Goal: Entertainment & Leisure: Browse casually

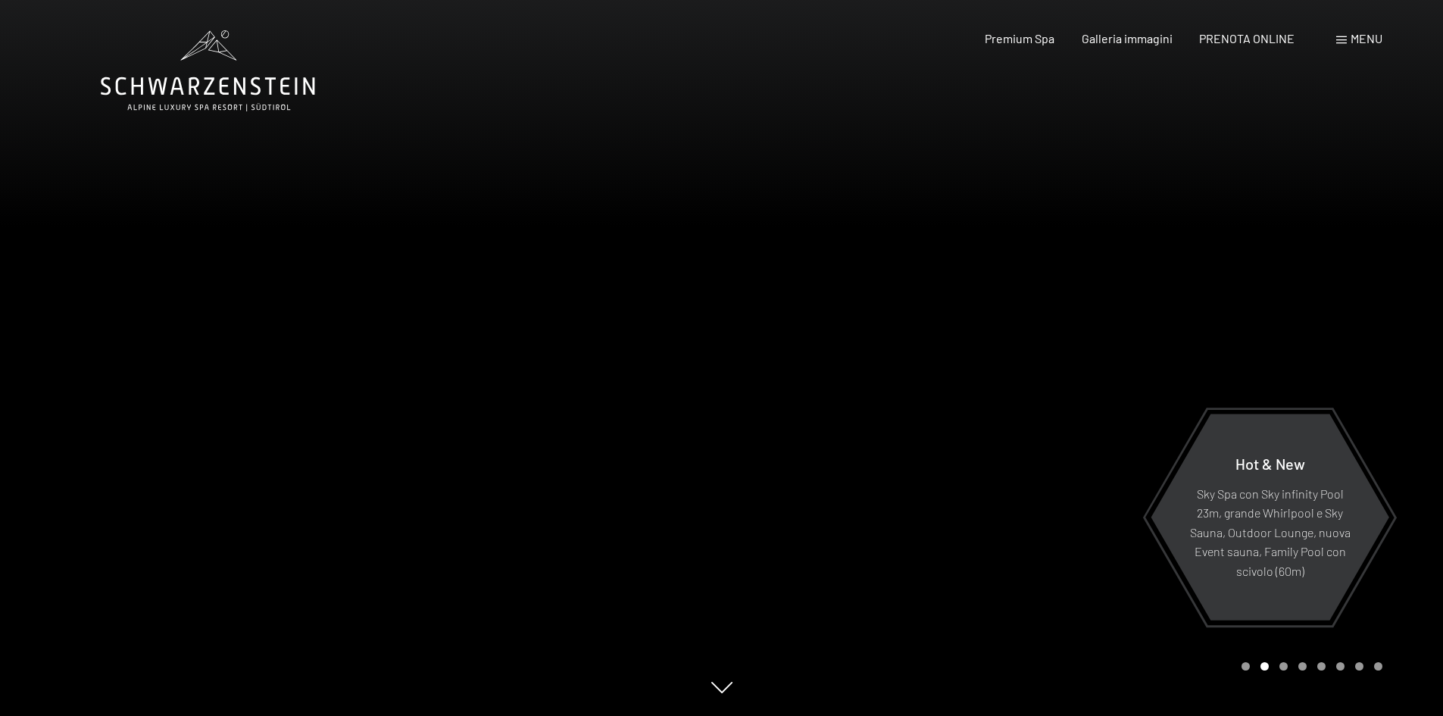
click at [721, 691] on icon at bounding box center [721, 687] width 21 height 11
click at [1097, 329] on div at bounding box center [1083, 358] width 722 height 716
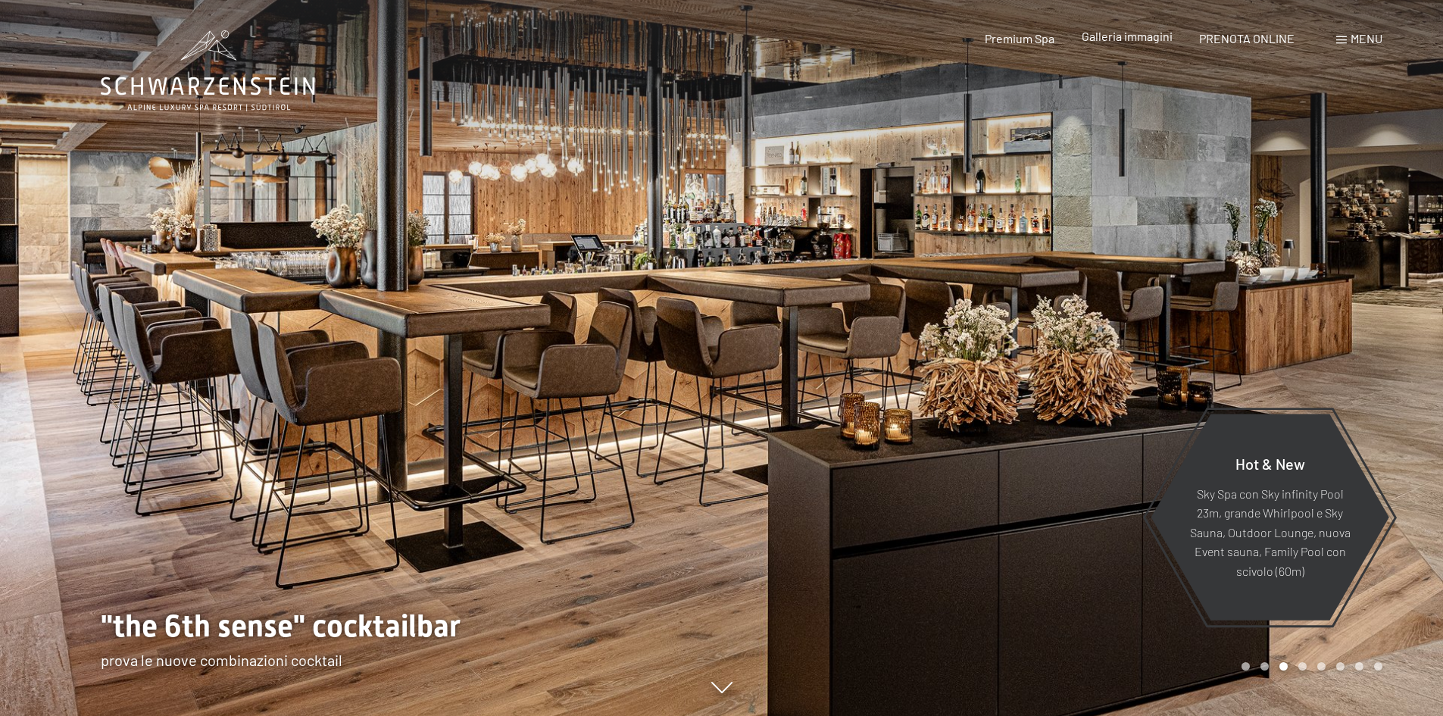
click at [1124, 32] on span "Galleria immagini" at bounding box center [1126, 36] width 91 height 14
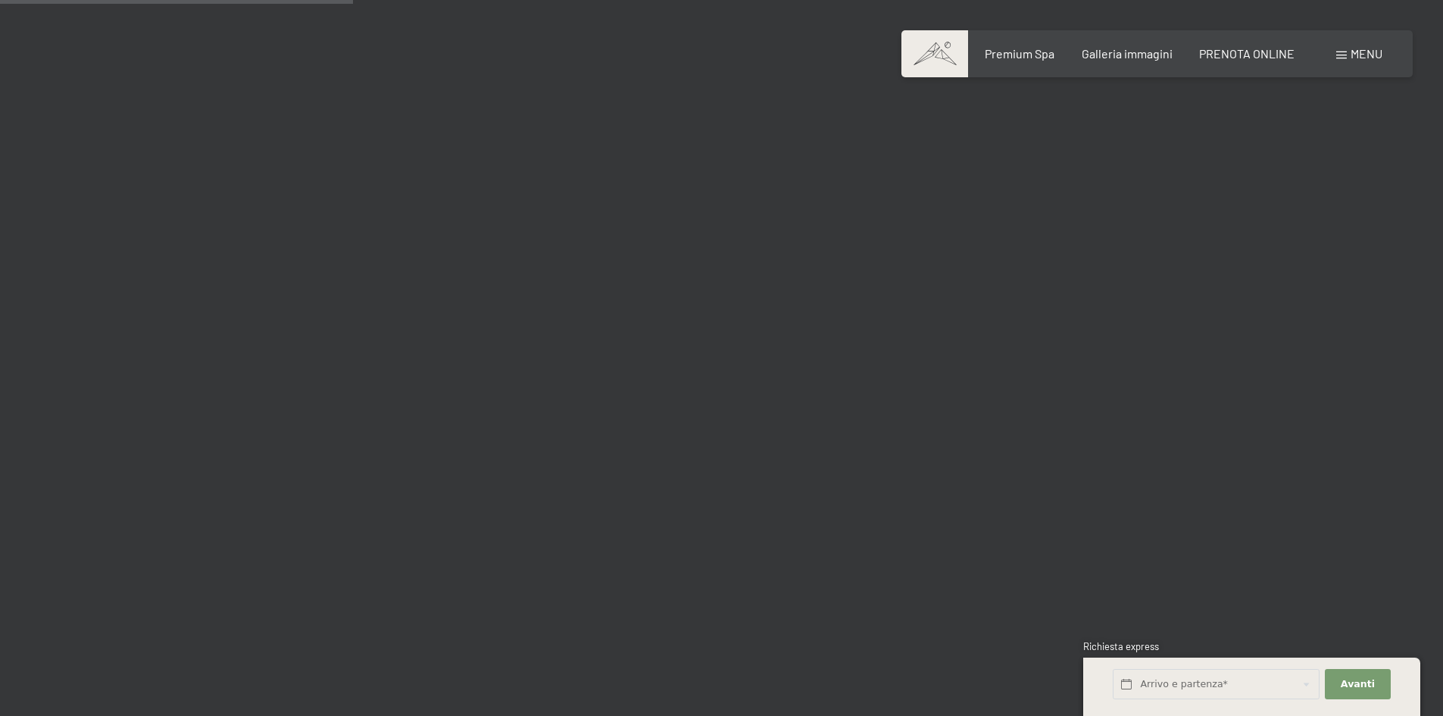
scroll to position [4468, 0]
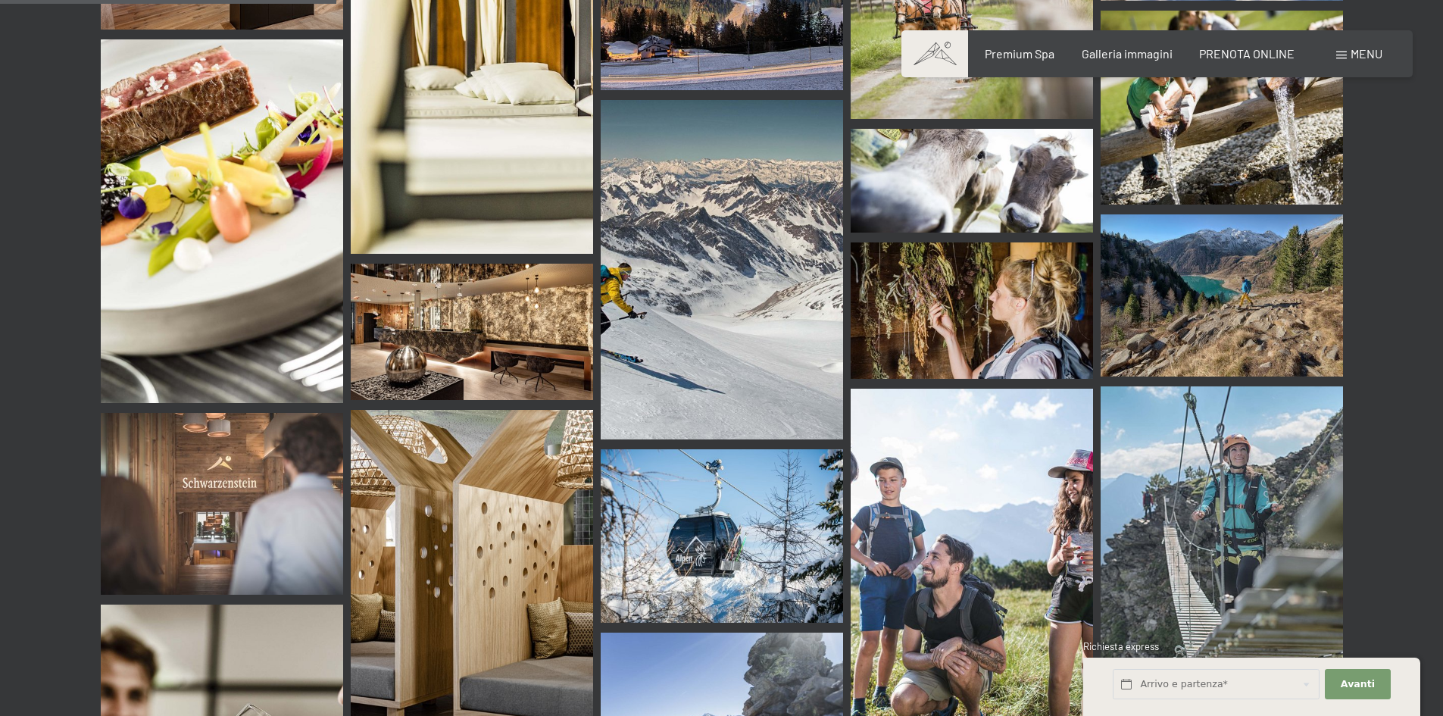
click at [543, 435] on img at bounding box center [472, 579] width 242 height 339
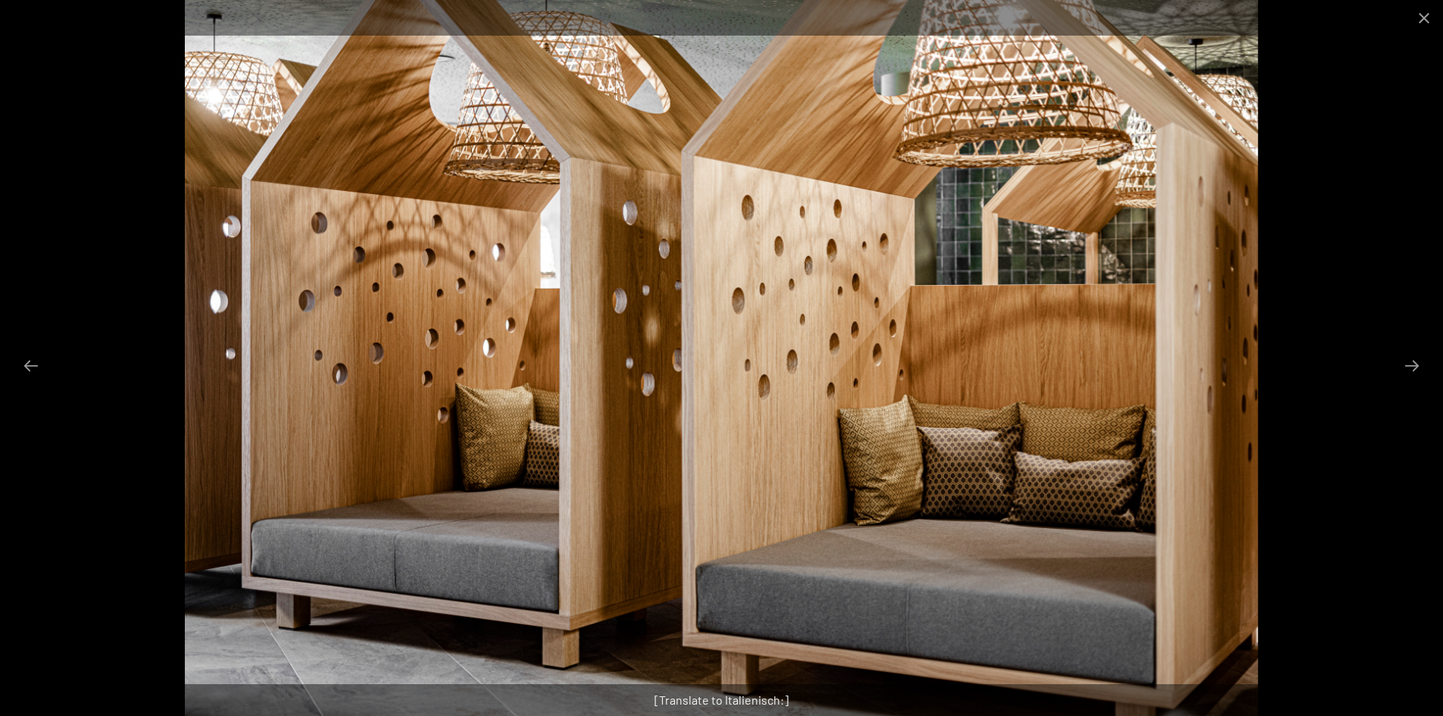
scroll to position [4392, 0]
click at [1400, 363] on button "Next slide" at bounding box center [1412, 366] width 32 height 30
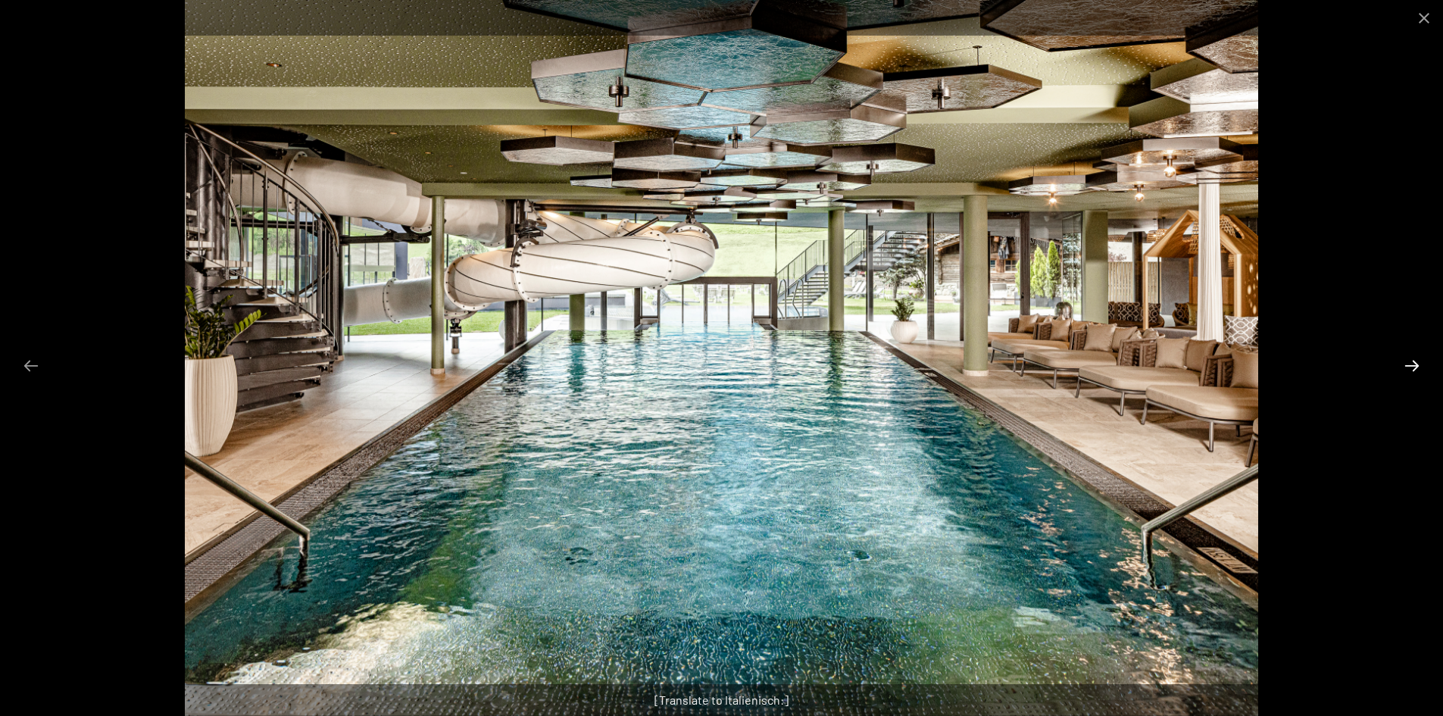
click at [1407, 362] on button "Next slide" at bounding box center [1412, 366] width 32 height 30
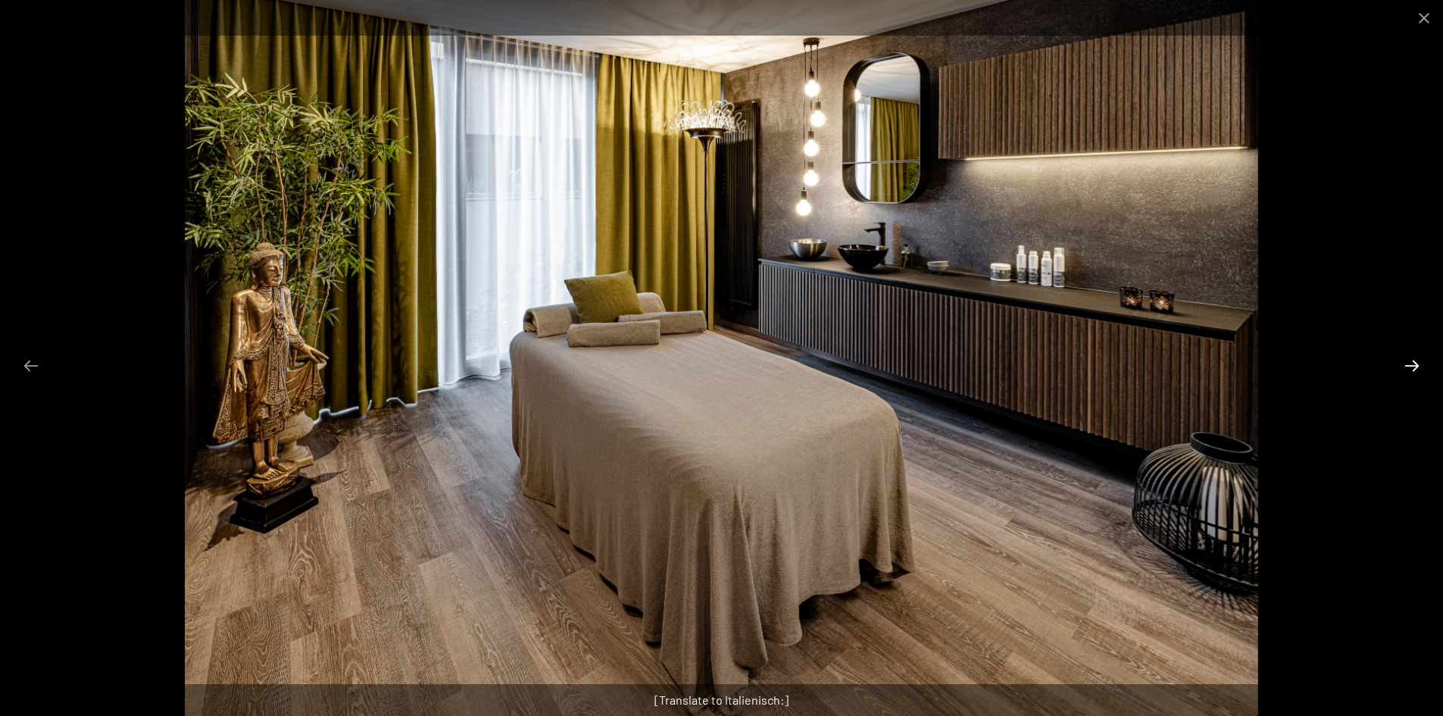
click at [1407, 362] on button "Next slide" at bounding box center [1412, 366] width 32 height 30
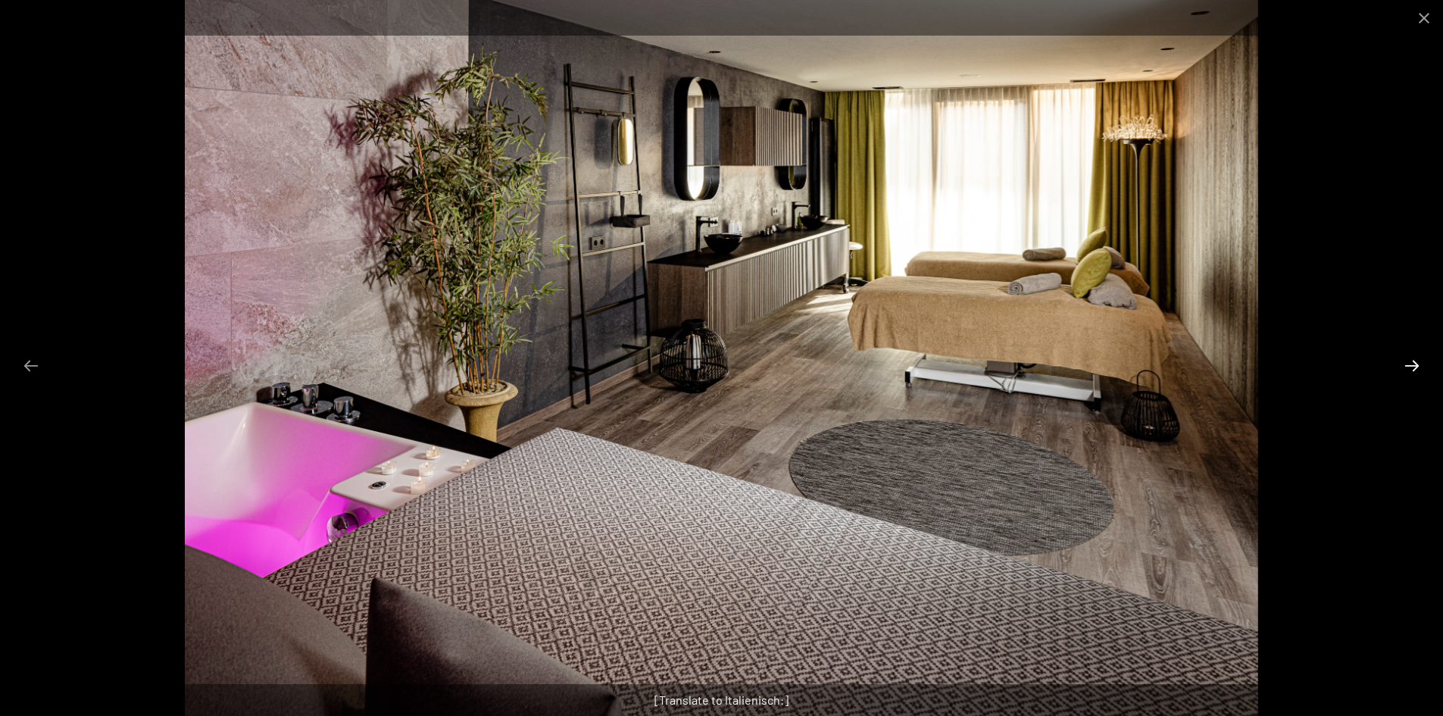
click at [1407, 362] on button "Next slide" at bounding box center [1412, 366] width 32 height 30
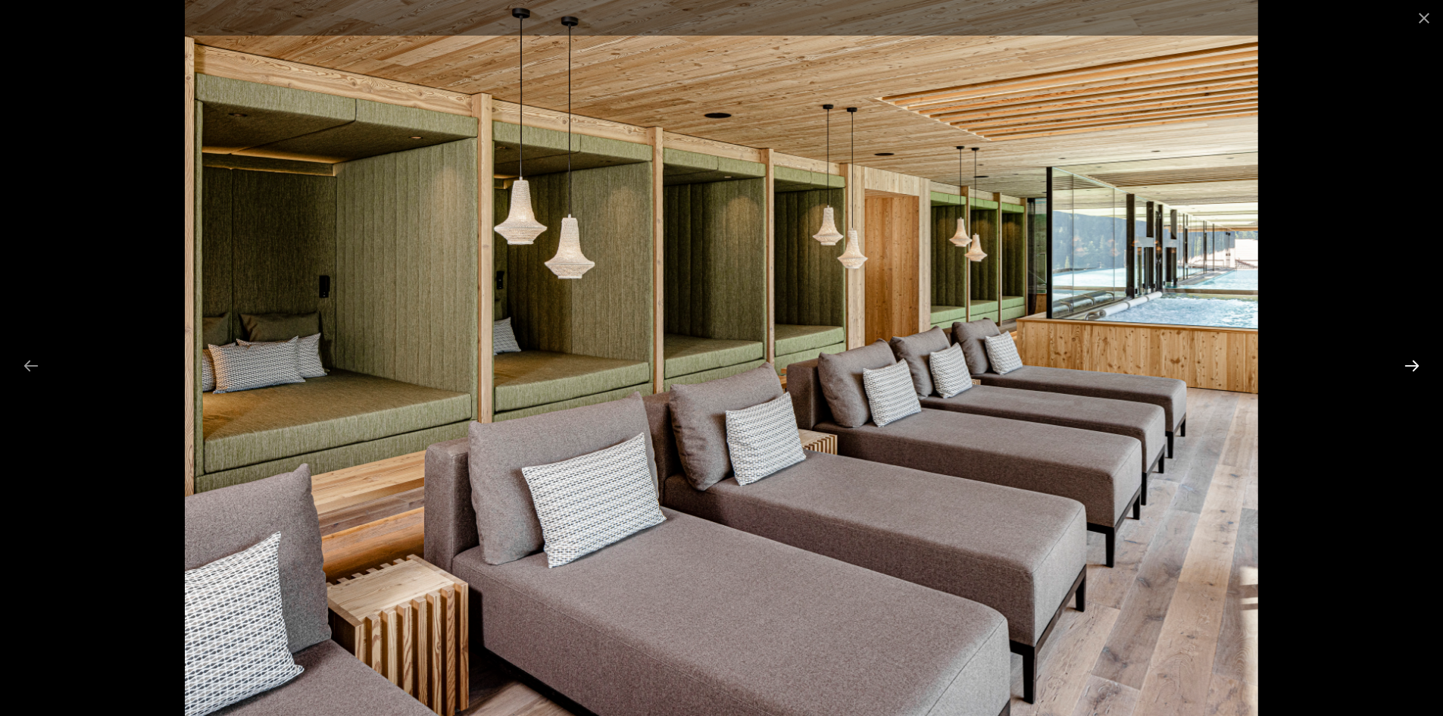
click at [1407, 362] on button "Next slide" at bounding box center [1412, 366] width 32 height 30
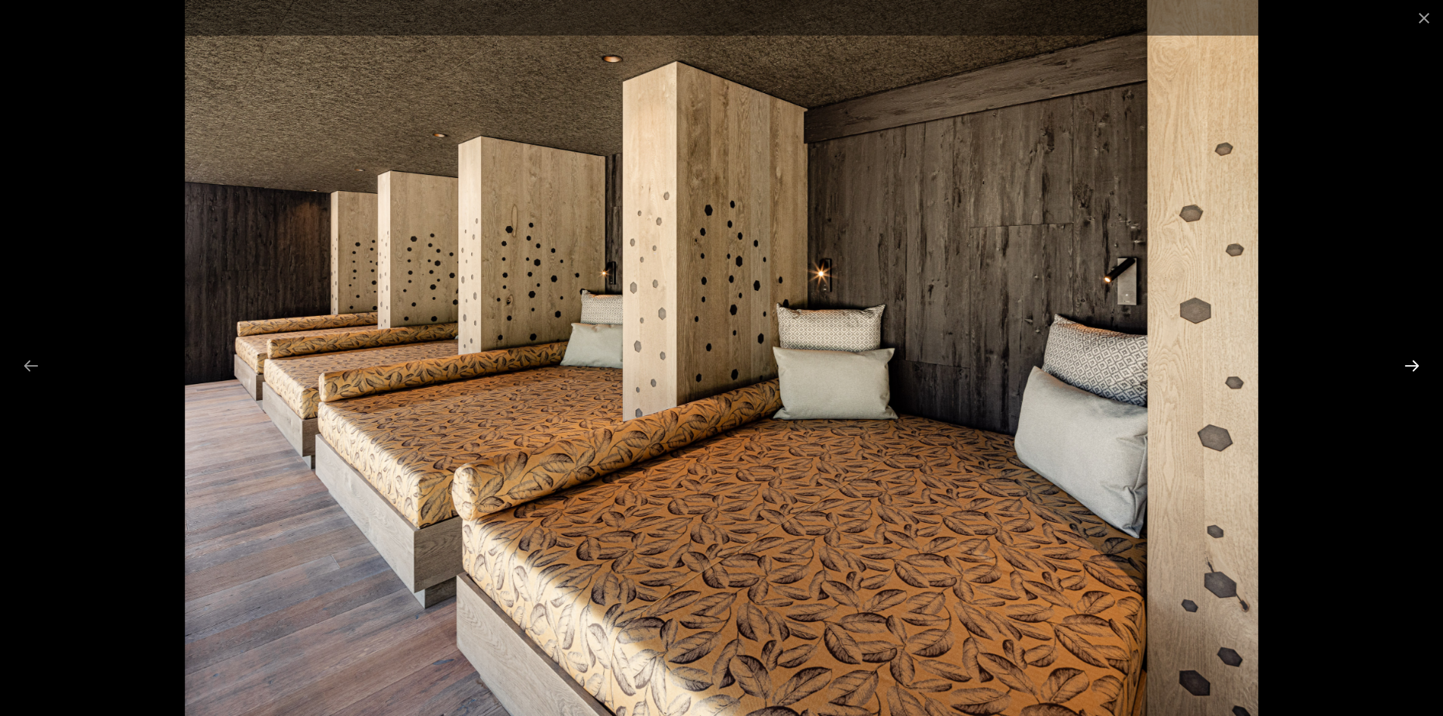
click at [1407, 362] on button "Next slide" at bounding box center [1412, 366] width 32 height 30
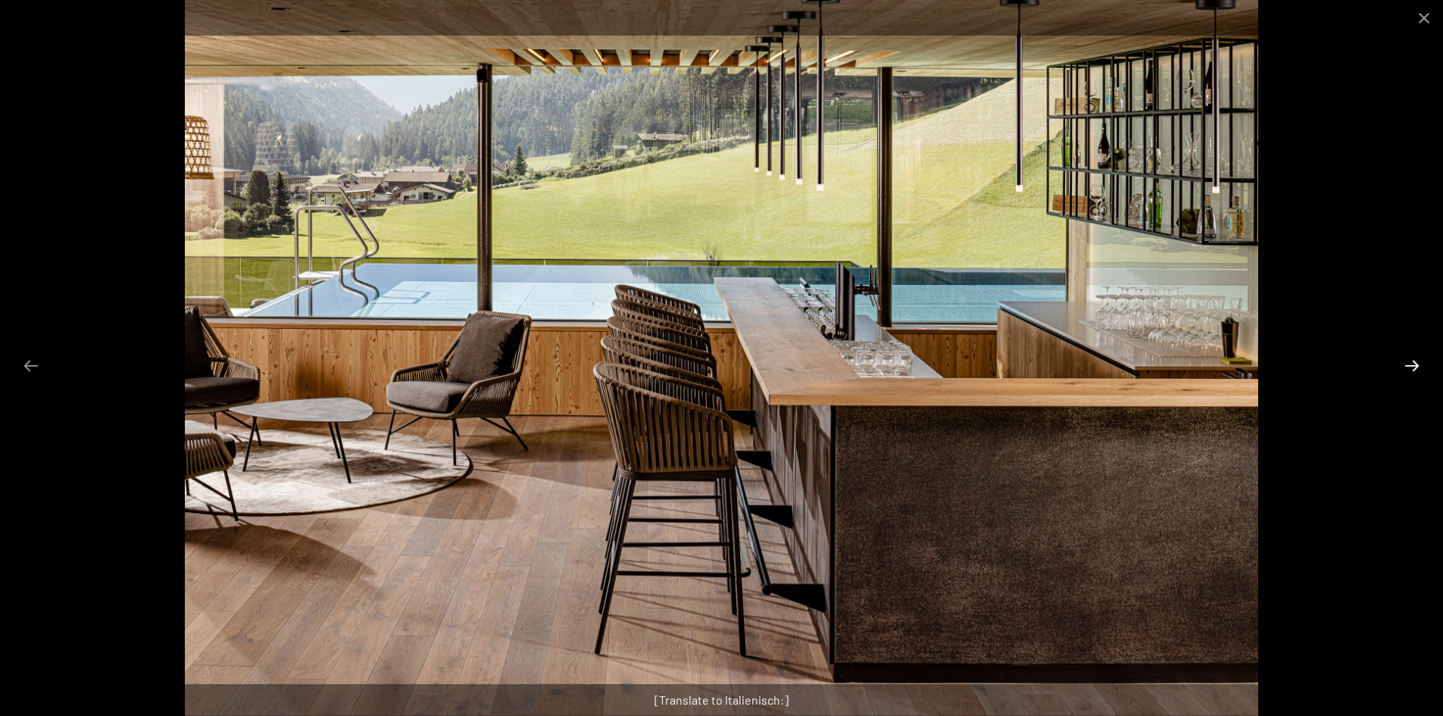
click at [1407, 362] on button "Next slide" at bounding box center [1412, 366] width 32 height 30
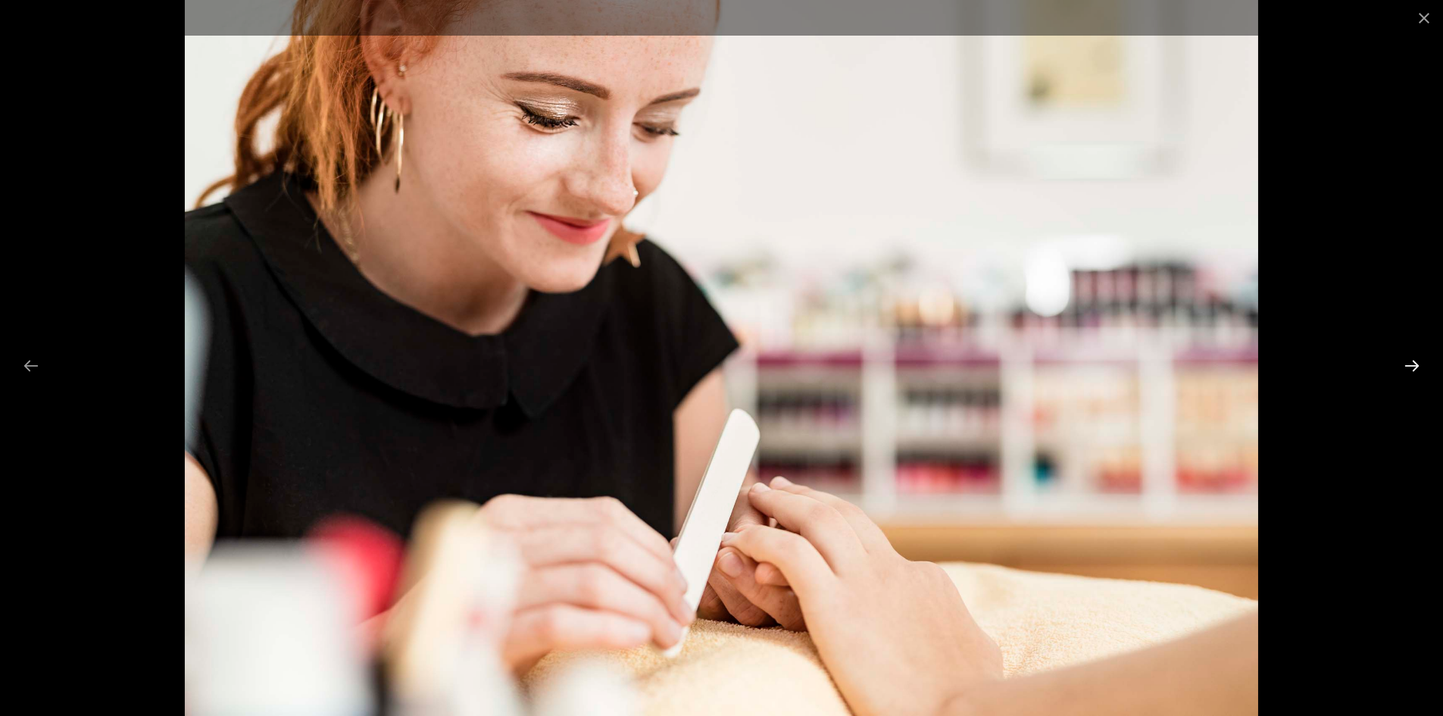
click at [1407, 362] on button "Next slide" at bounding box center [1412, 366] width 32 height 30
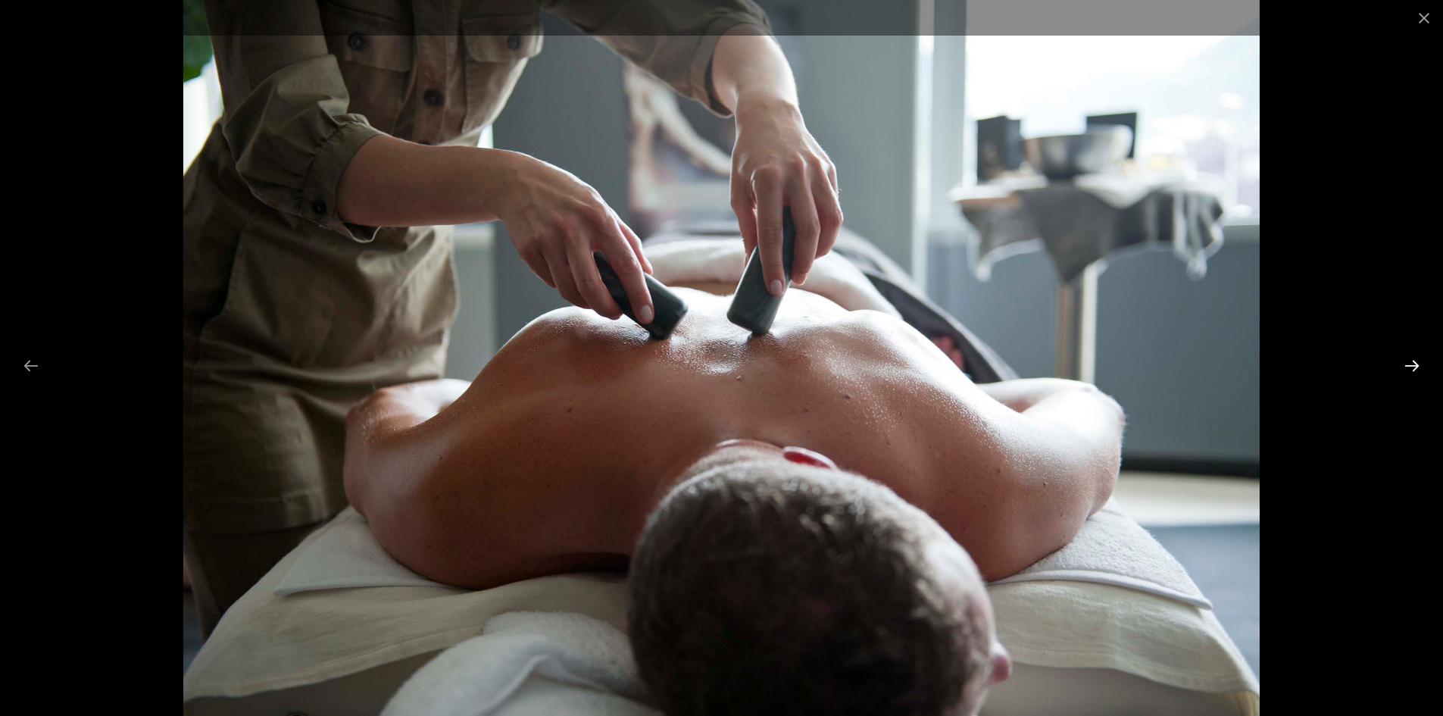
click at [1407, 362] on button "Next slide" at bounding box center [1412, 366] width 32 height 30
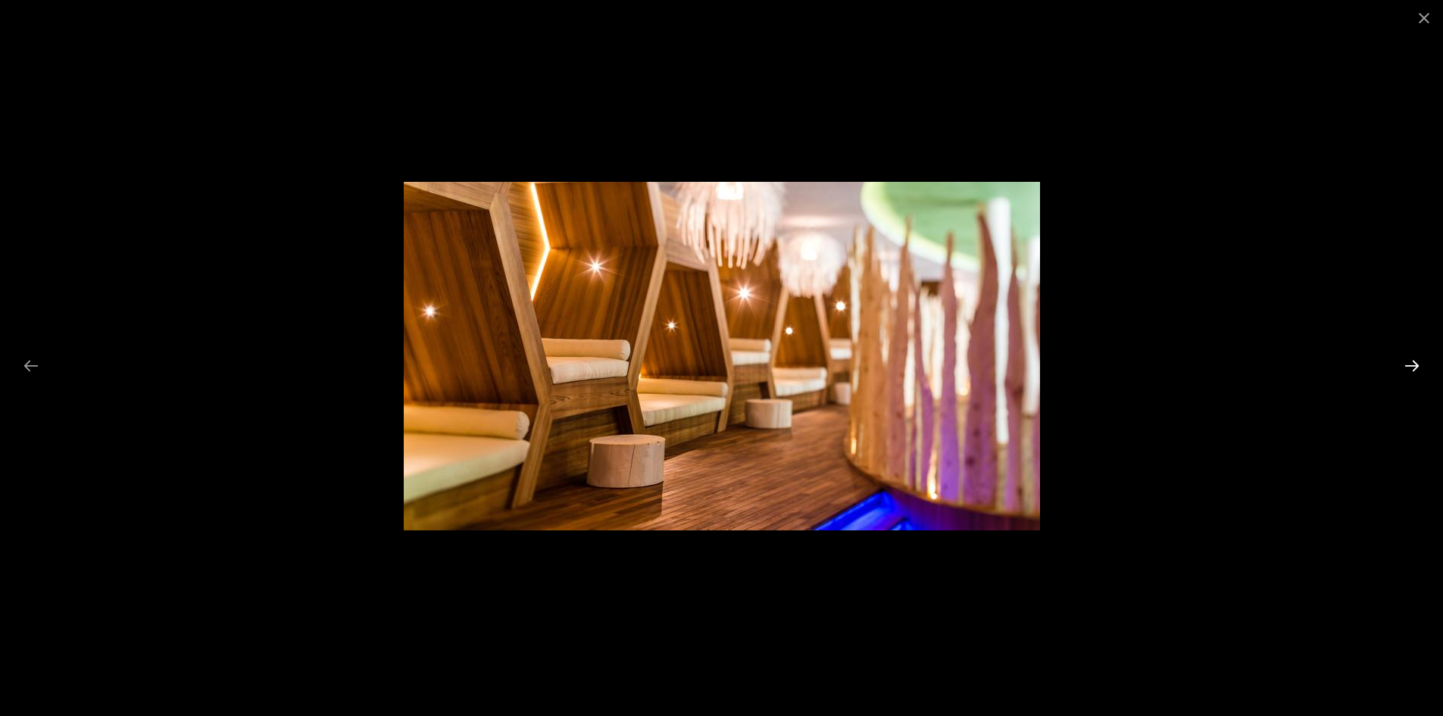
click at [1407, 362] on button "Next slide" at bounding box center [1412, 366] width 32 height 30
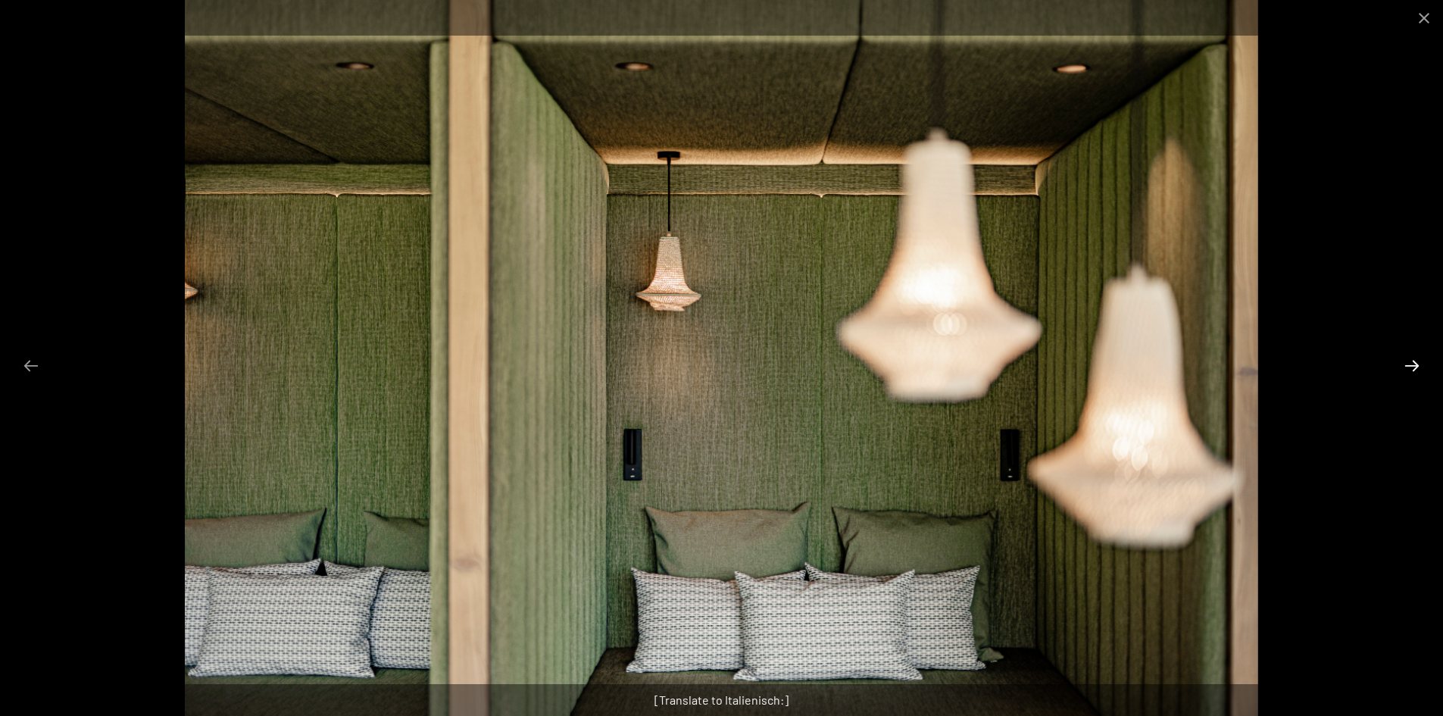
click at [1407, 362] on button "Next slide" at bounding box center [1412, 366] width 32 height 30
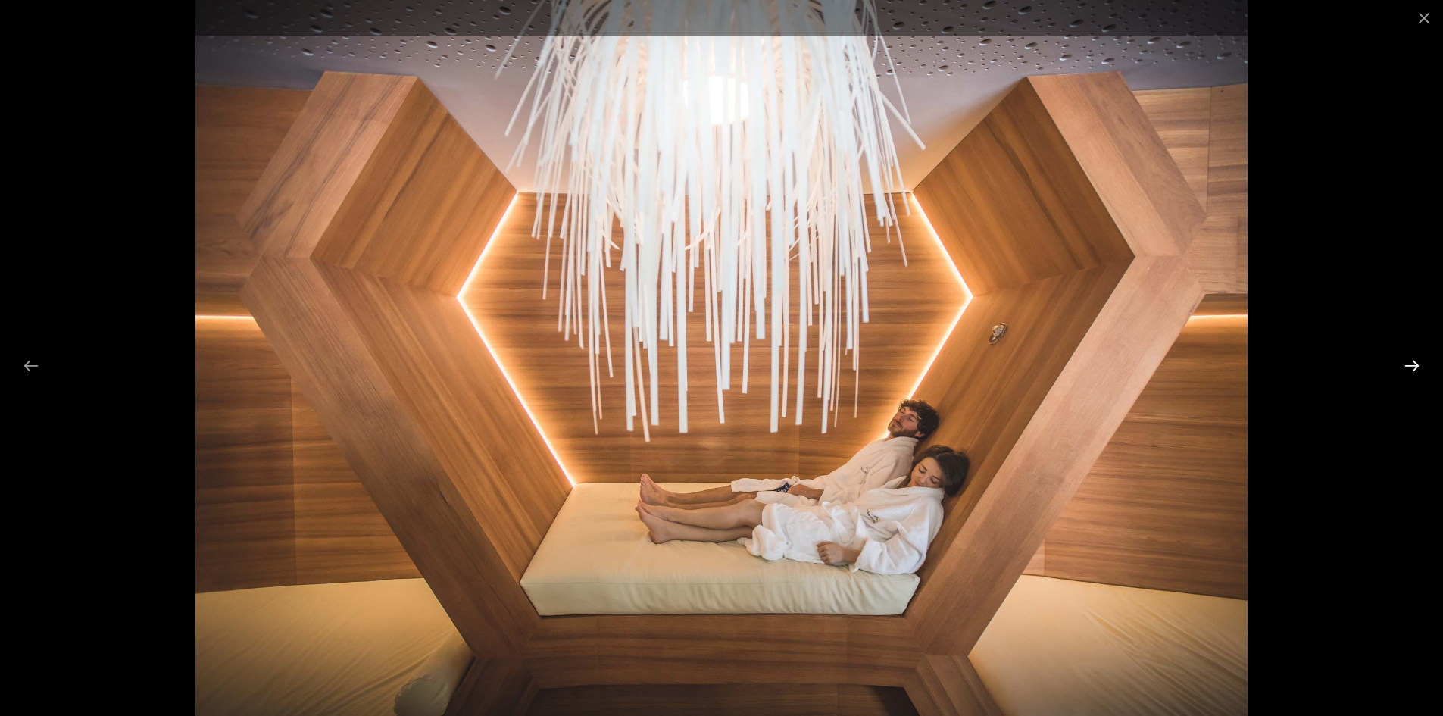
click at [1407, 362] on button "Next slide" at bounding box center [1412, 366] width 32 height 30
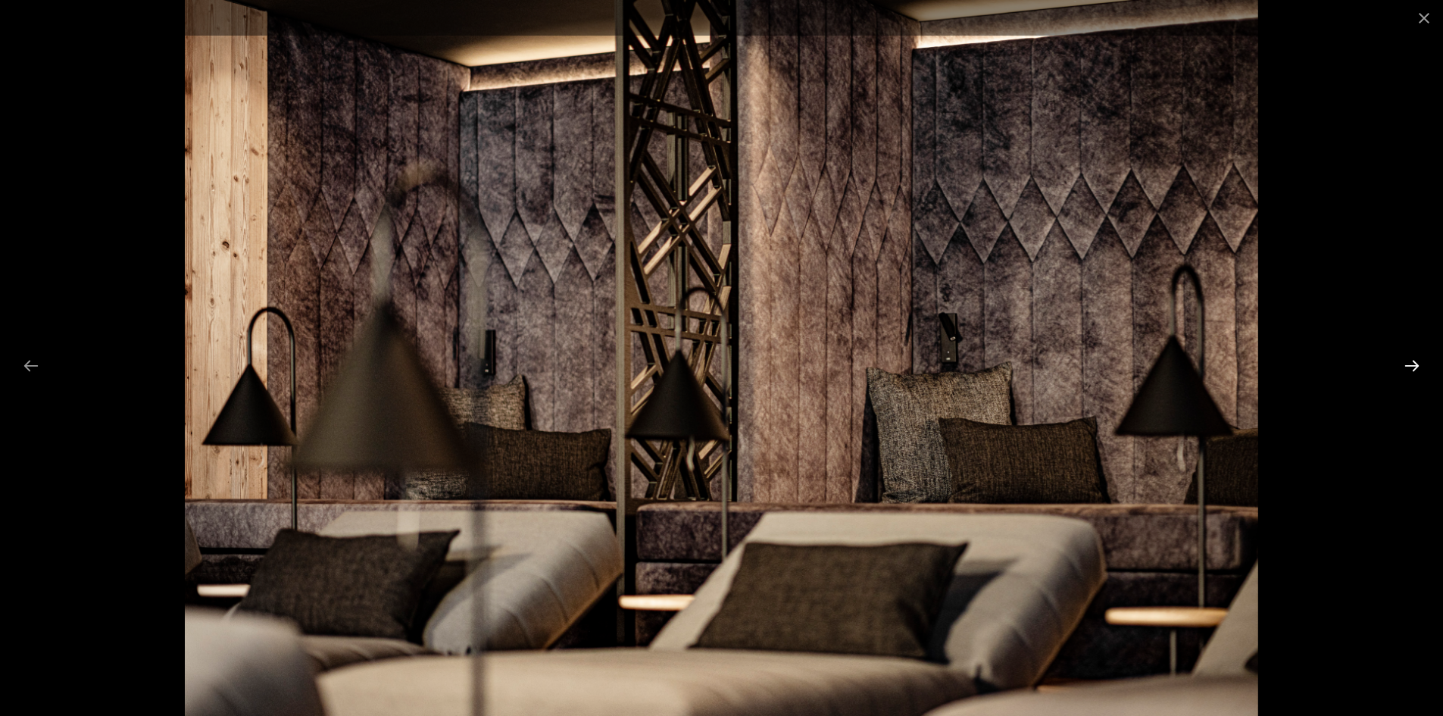
click at [1407, 362] on button "Next slide" at bounding box center [1412, 366] width 32 height 30
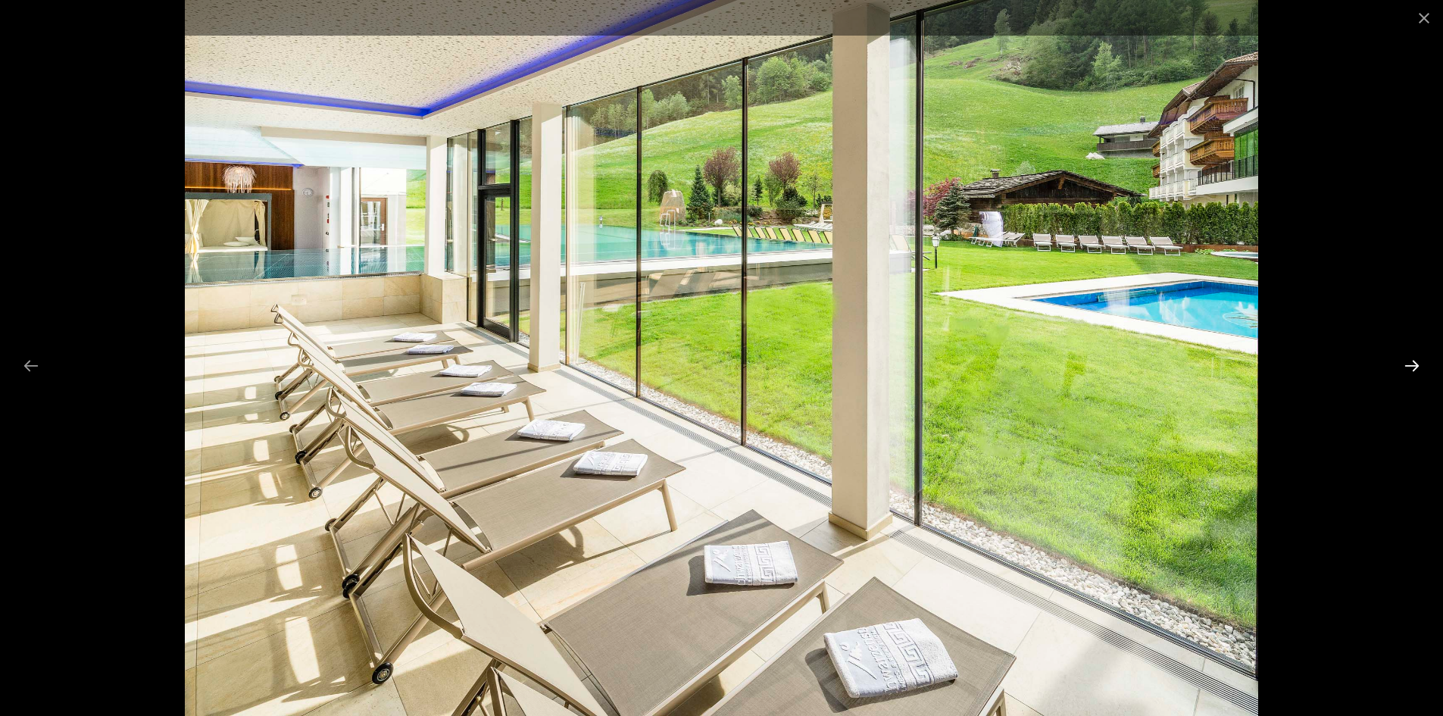
click at [1407, 362] on button "Next slide" at bounding box center [1412, 366] width 32 height 30
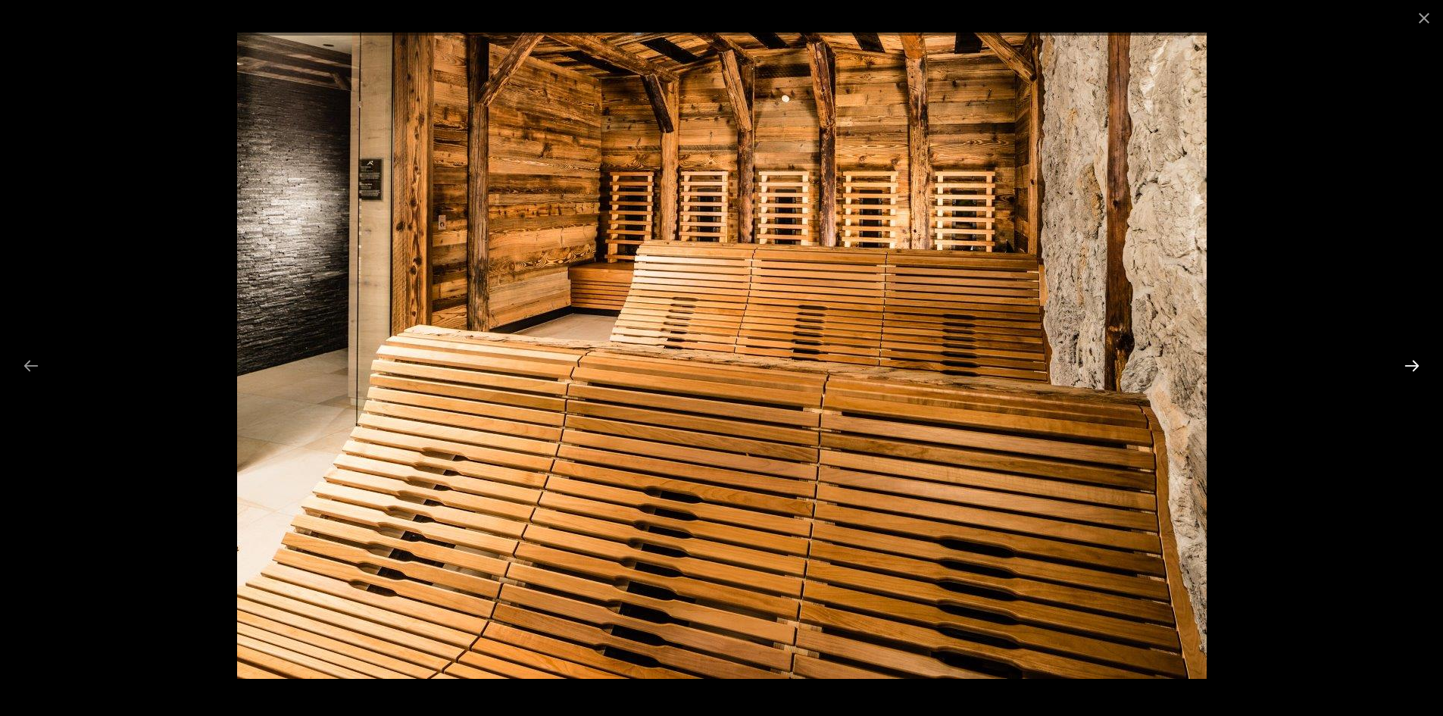
click at [1407, 362] on button "Next slide" at bounding box center [1412, 366] width 32 height 30
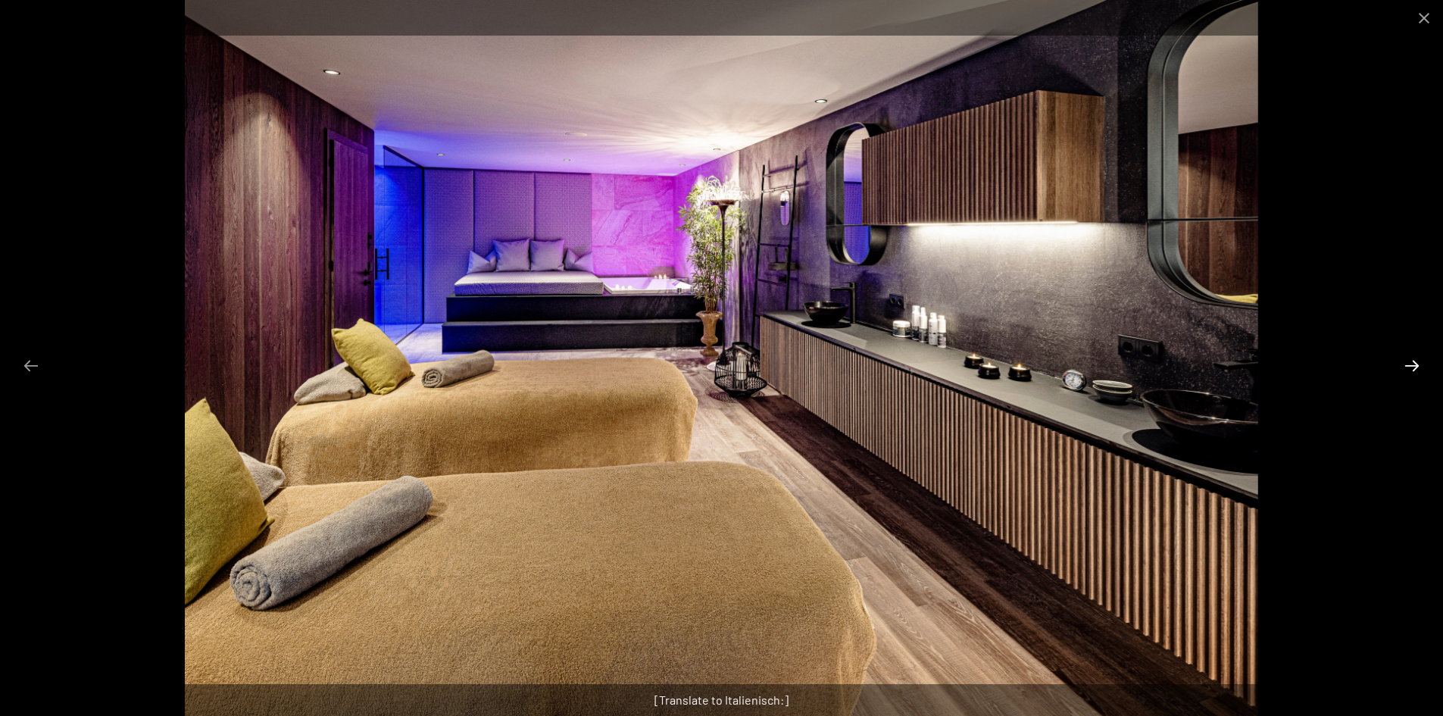
click at [1407, 362] on button "Next slide" at bounding box center [1412, 366] width 32 height 30
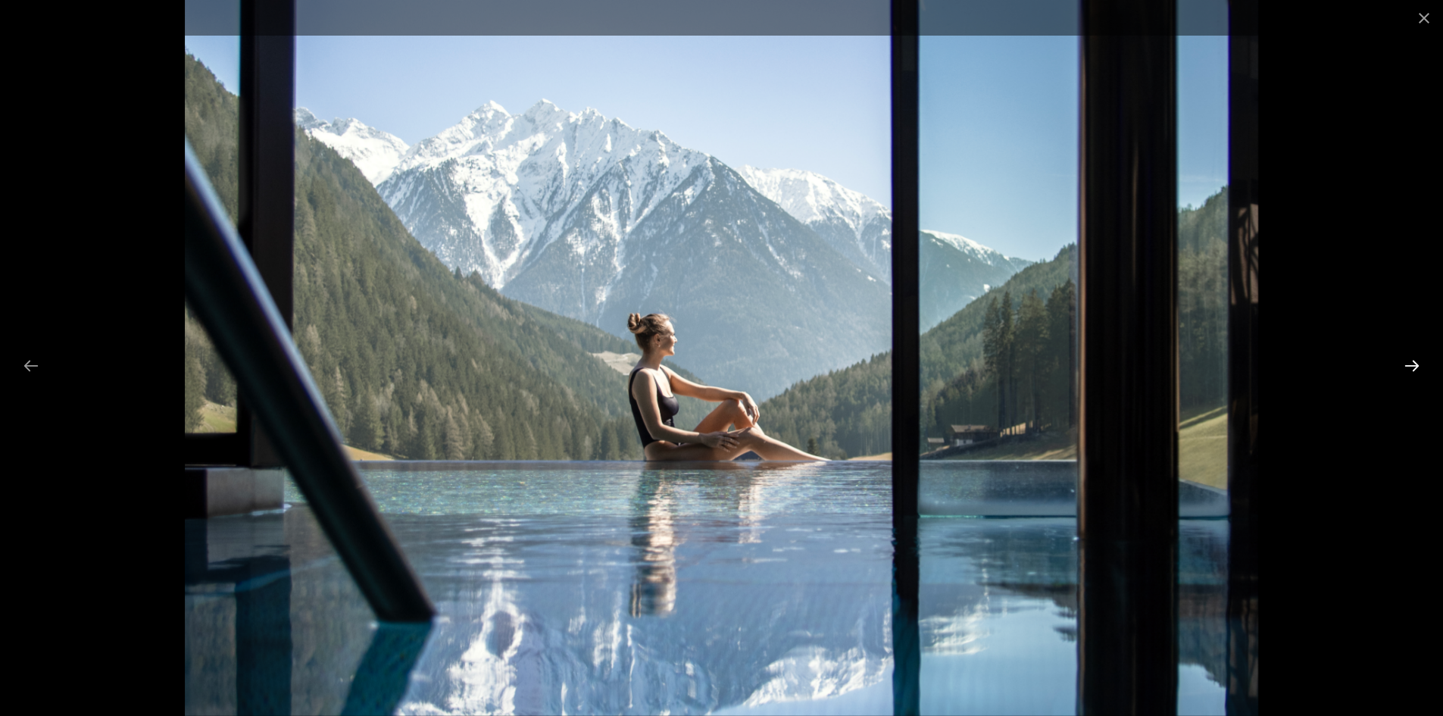
click at [1407, 362] on button "Next slide" at bounding box center [1412, 366] width 32 height 30
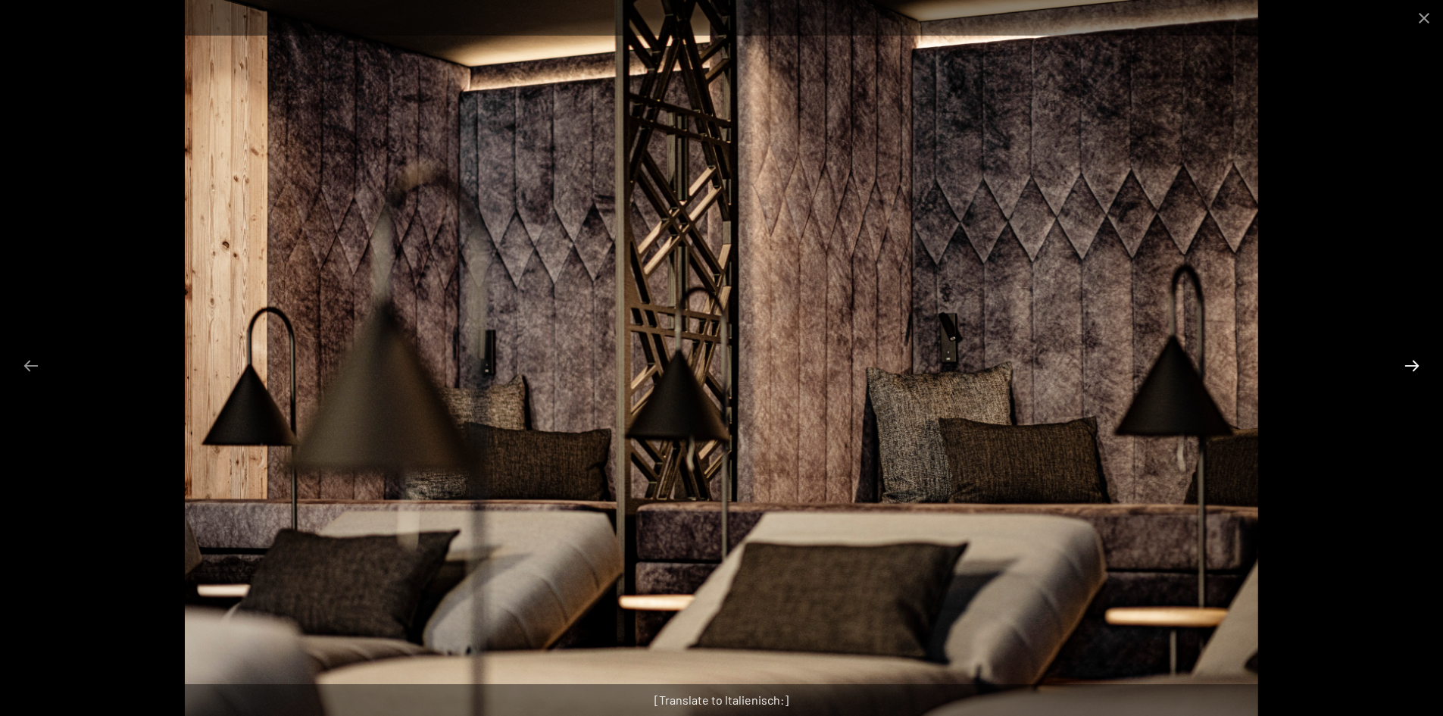
click at [1407, 362] on button "Next slide" at bounding box center [1412, 366] width 32 height 30
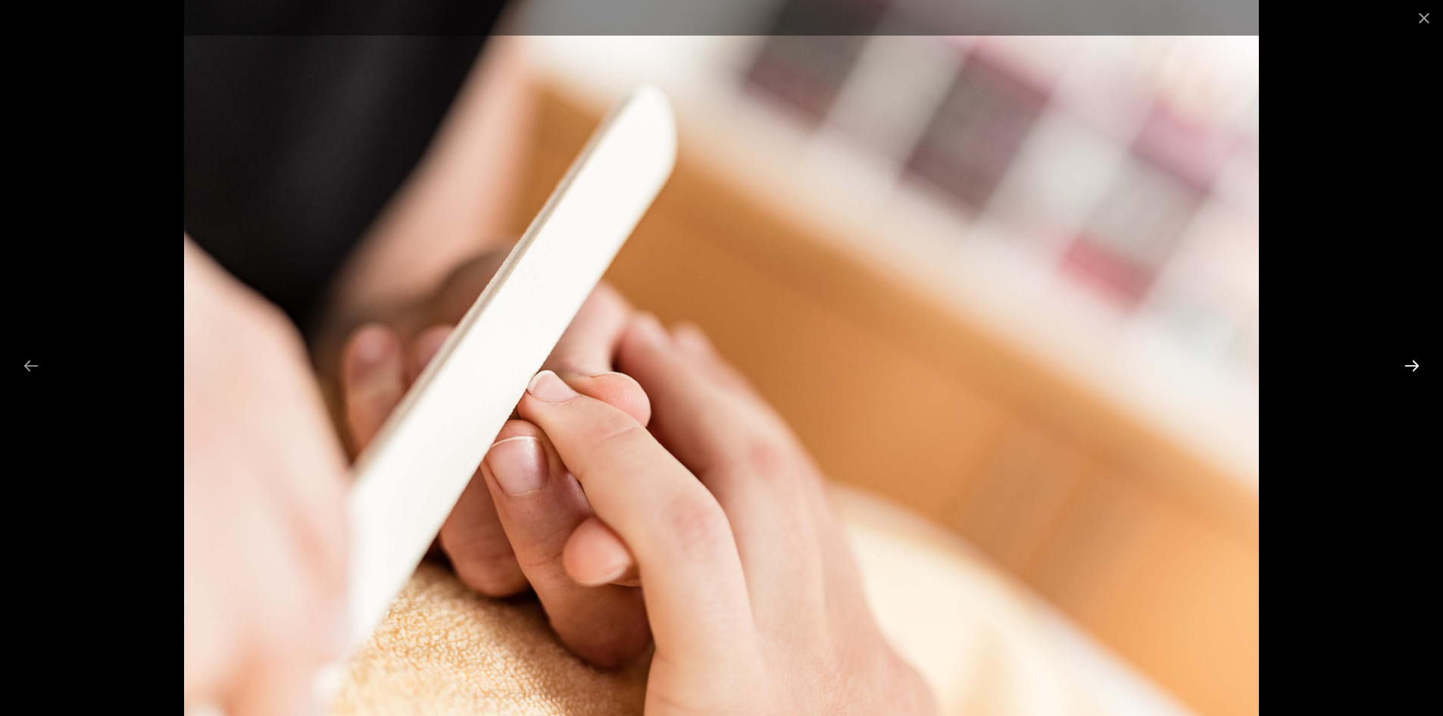
click at [1407, 362] on button "Next slide" at bounding box center [1412, 366] width 32 height 30
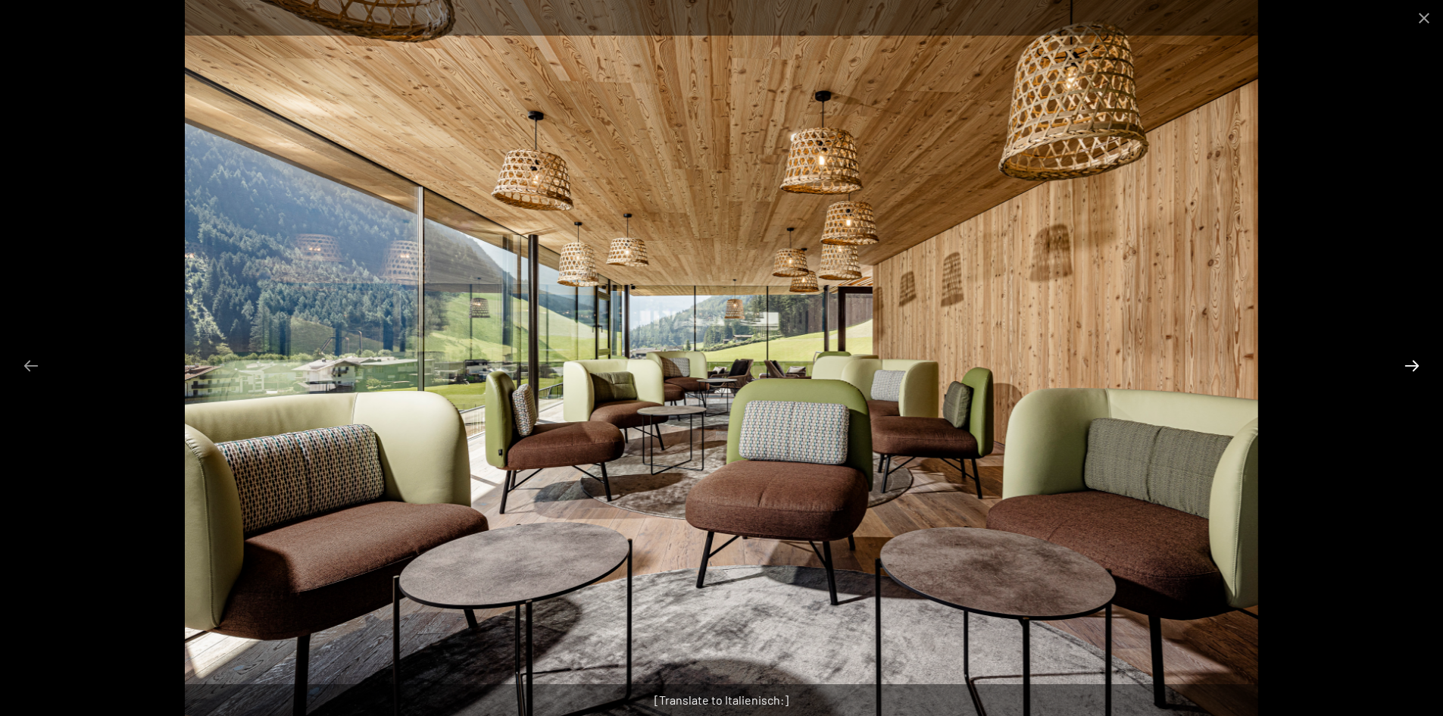
click at [1411, 365] on button "Next slide" at bounding box center [1412, 366] width 32 height 30
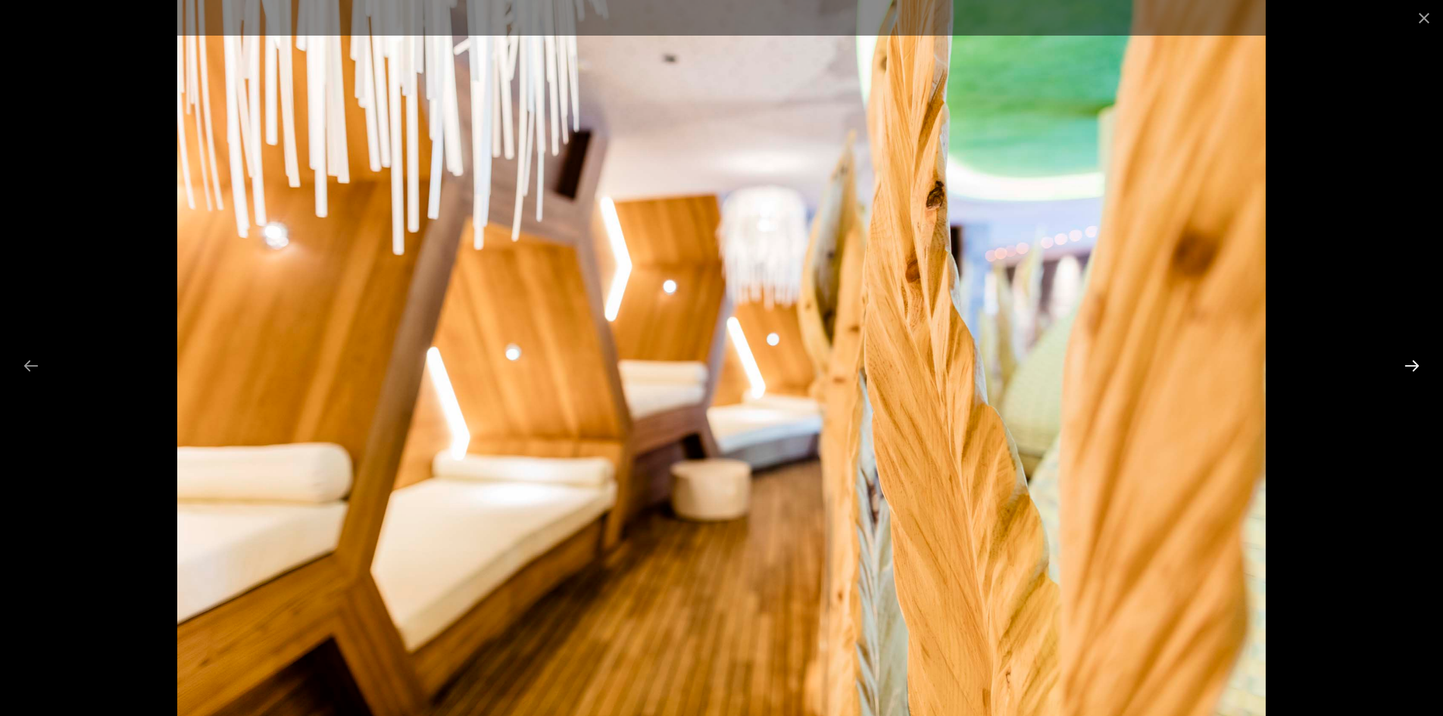
click at [1411, 365] on button "Next slide" at bounding box center [1412, 366] width 32 height 30
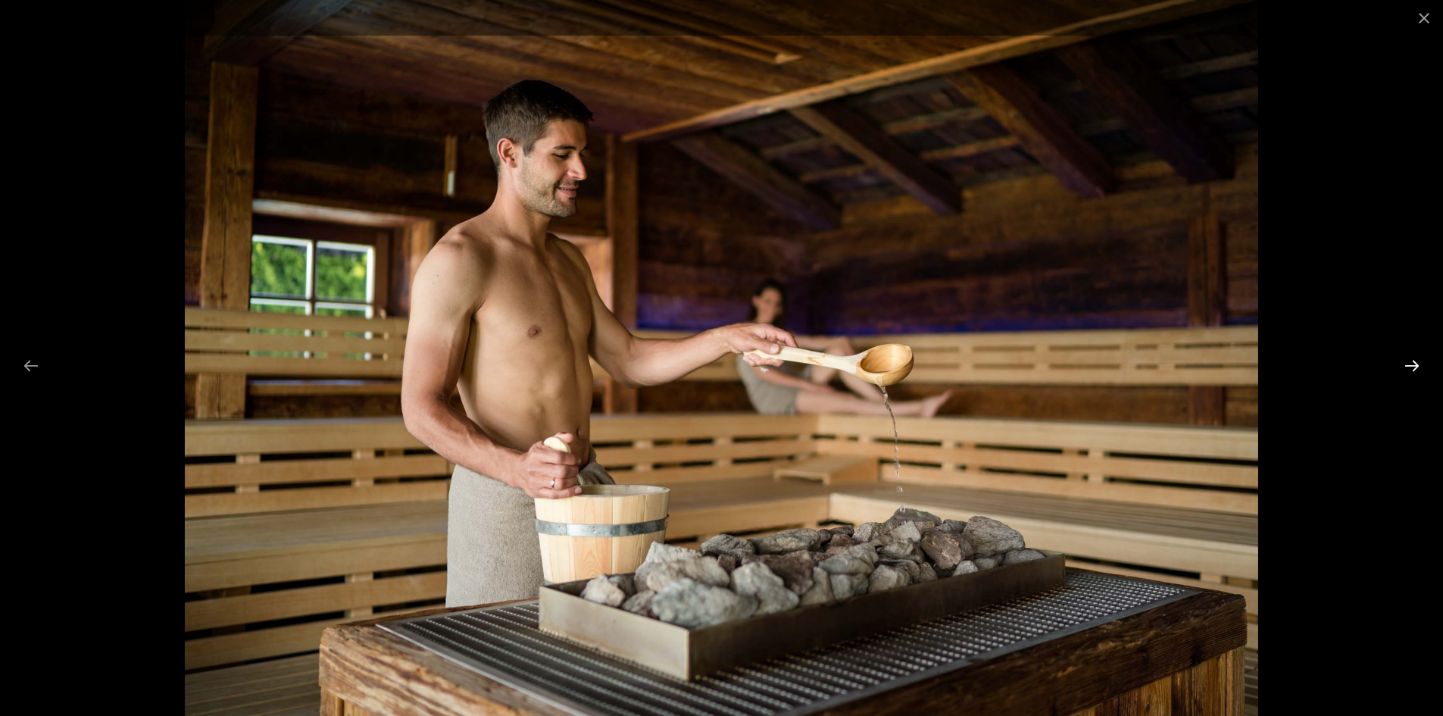
click at [1409, 365] on button "Next slide" at bounding box center [1412, 366] width 32 height 30
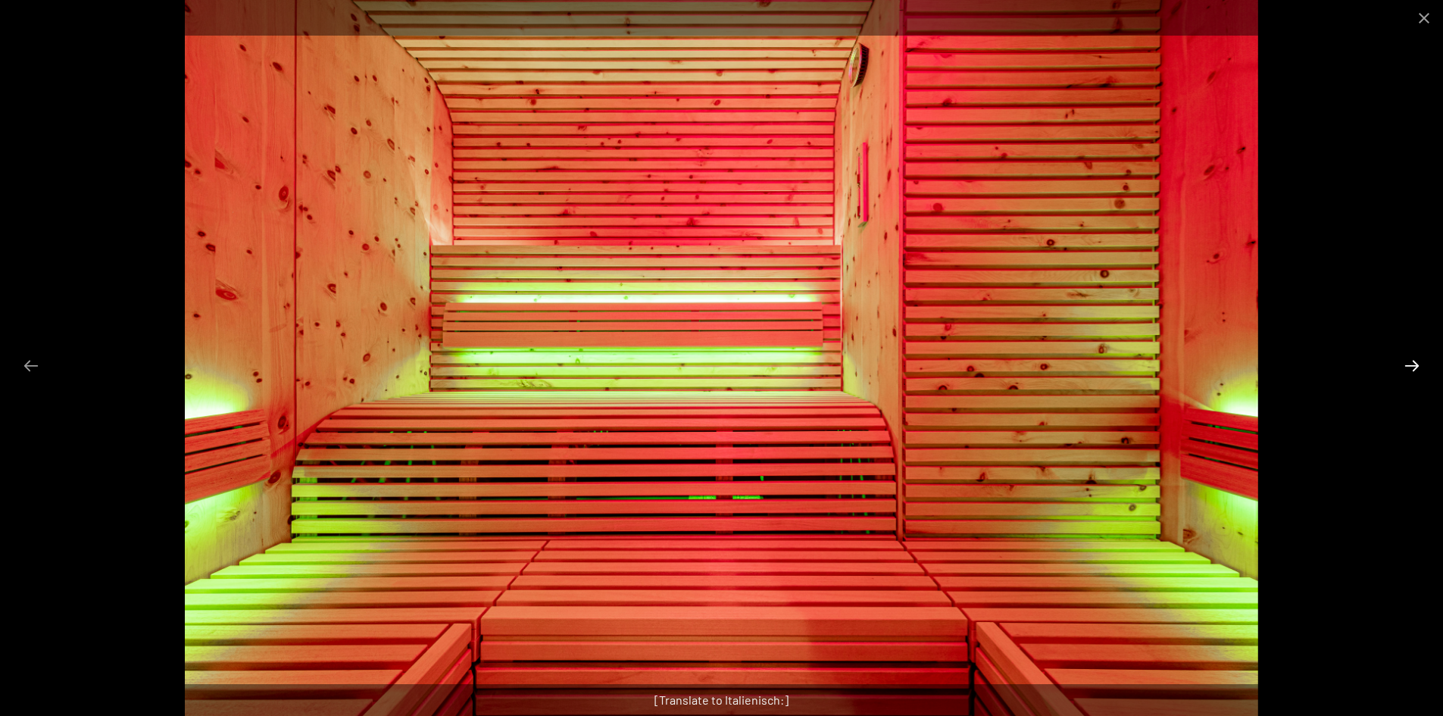
click at [1409, 365] on button "Next slide" at bounding box center [1412, 366] width 32 height 30
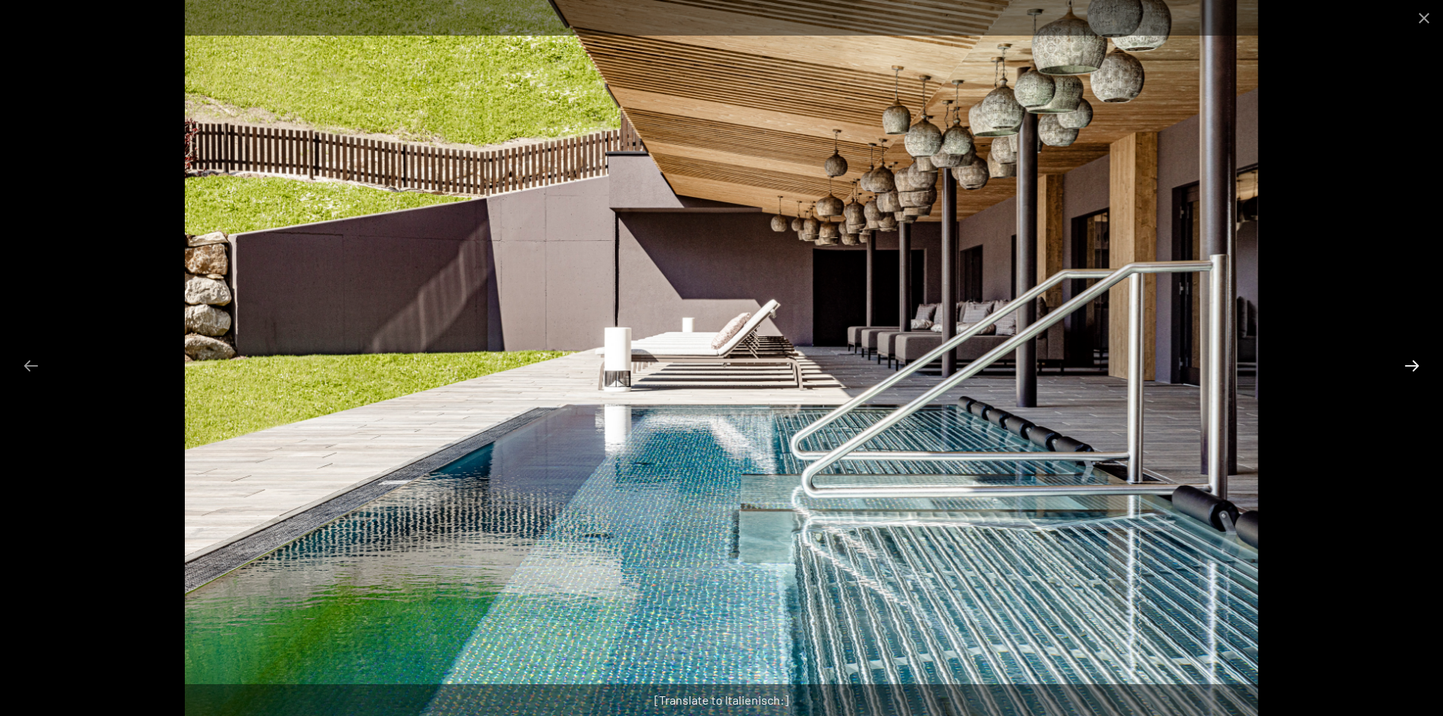
click at [1409, 365] on button "Next slide" at bounding box center [1412, 366] width 32 height 30
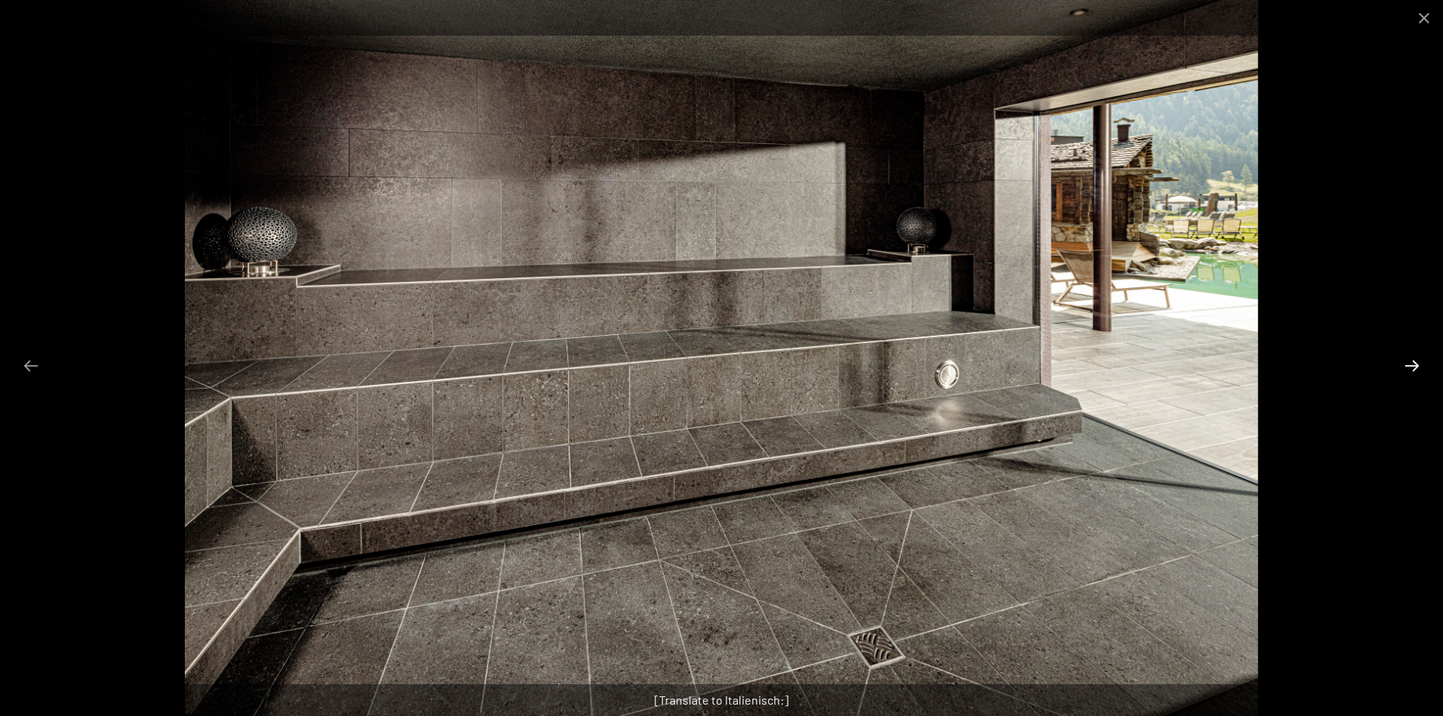
click at [1407, 365] on button "Next slide" at bounding box center [1412, 366] width 32 height 30
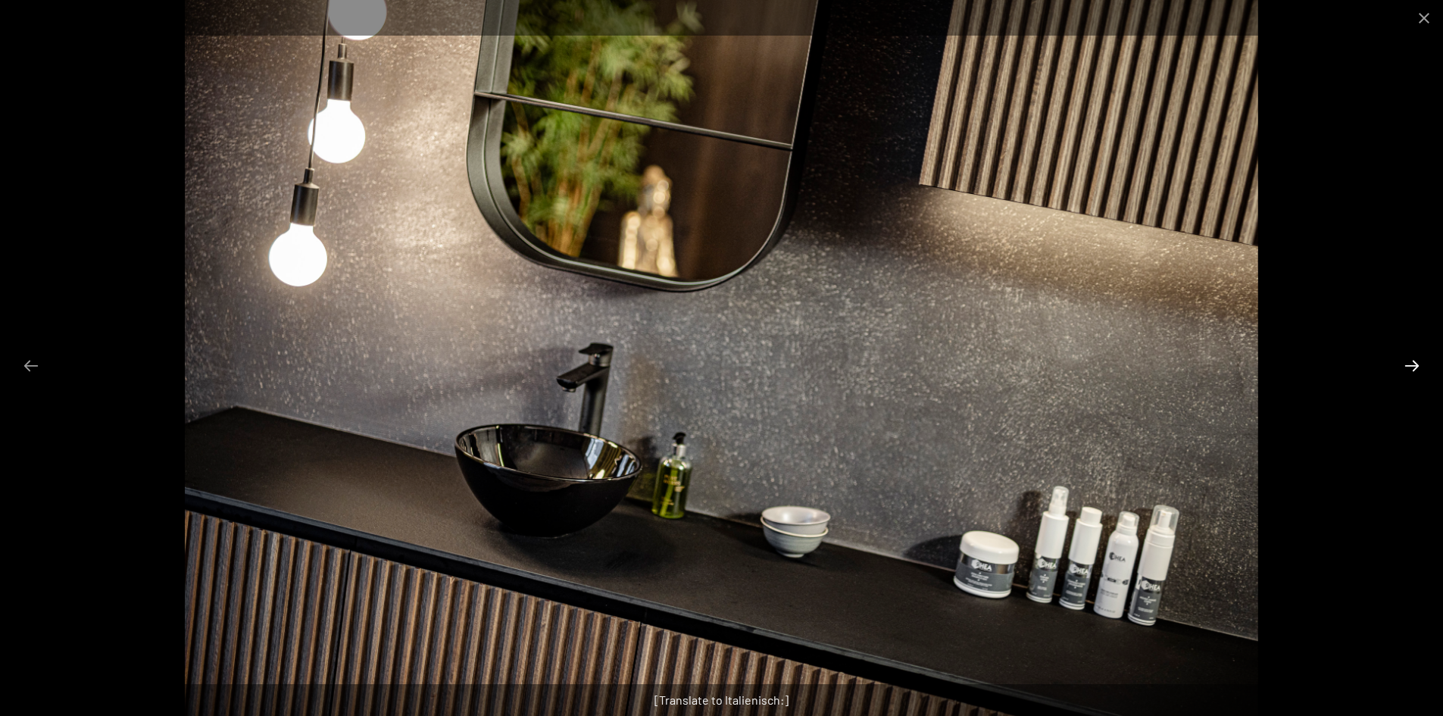
click at [1407, 365] on button "Next slide" at bounding box center [1412, 366] width 32 height 30
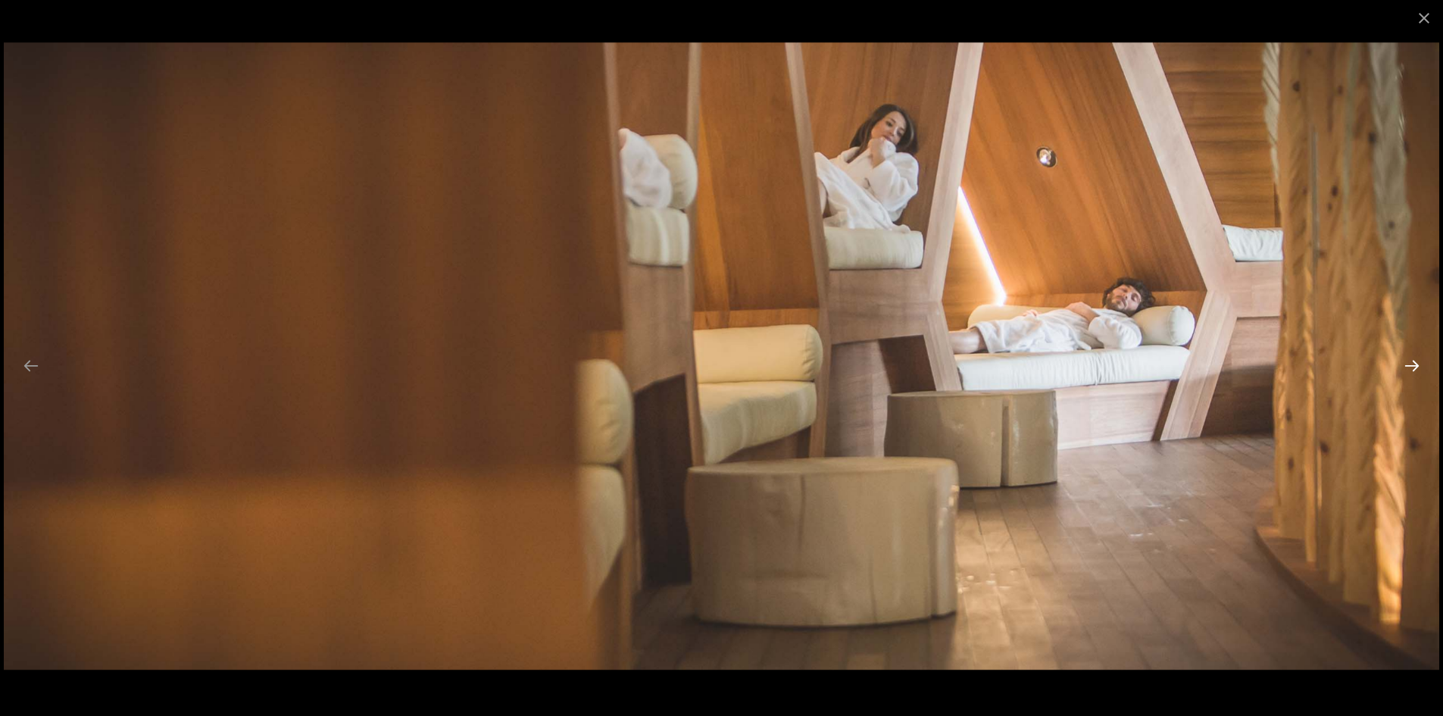
click at [1405, 365] on button "Next slide" at bounding box center [1412, 366] width 32 height 30
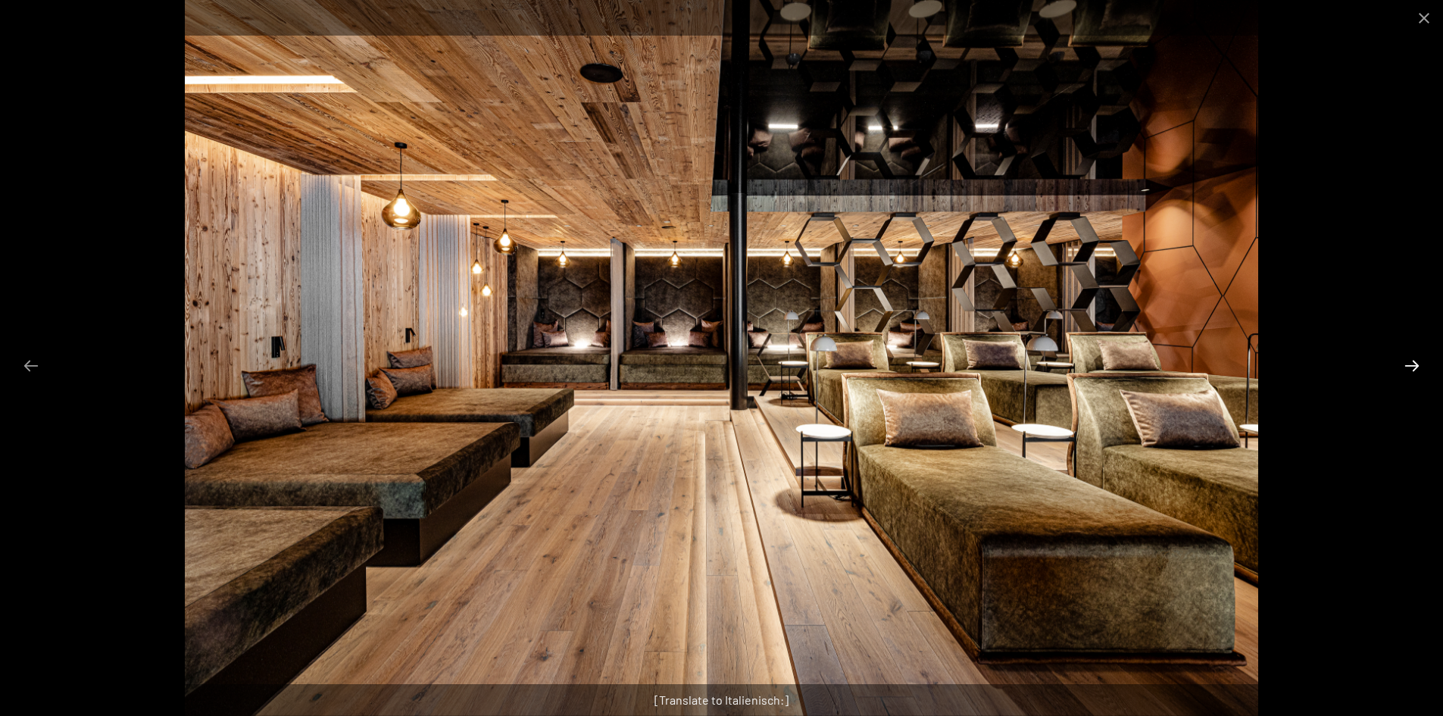
click at [1403, 360] on button "Next slide" at bounding box center [1412, 366] width 32 height 30
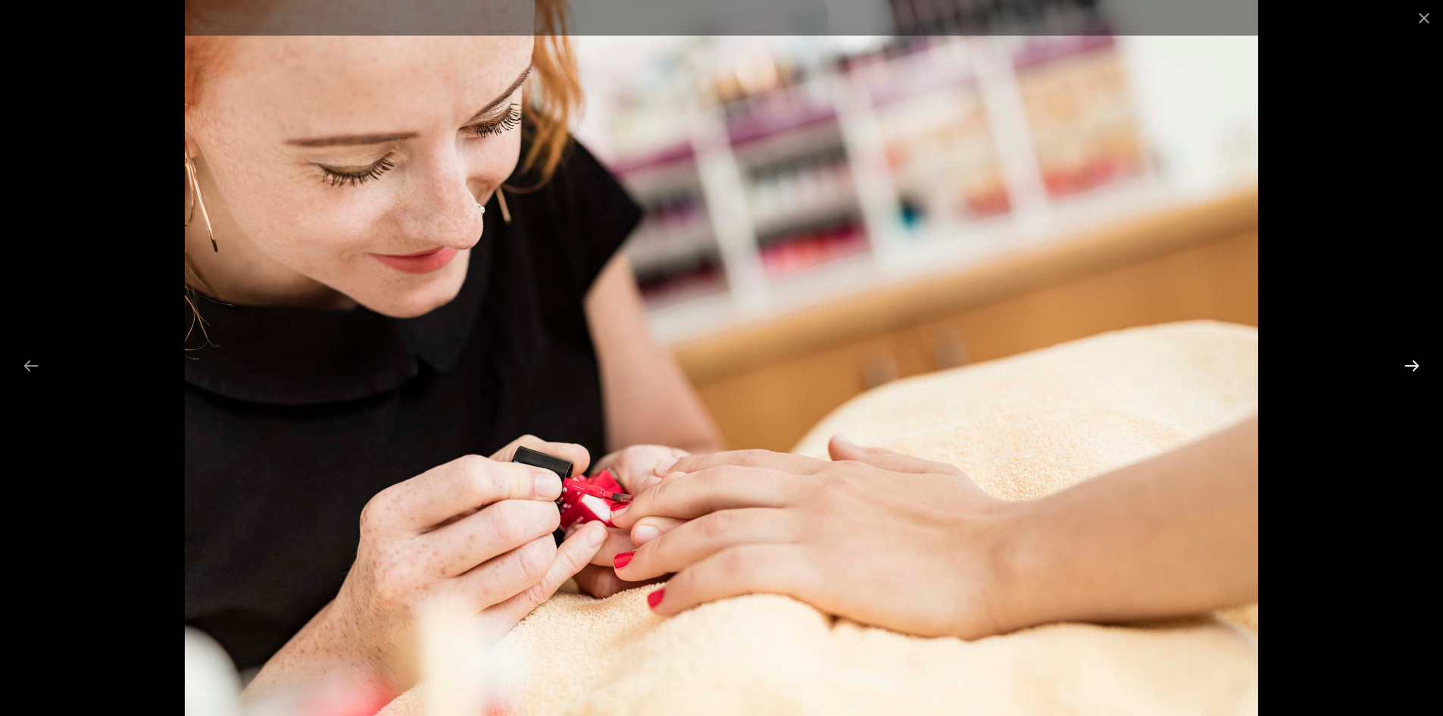
click at [1403, 360] on button "Next slide" at bounding box center [1412, 366] width 32 height 30
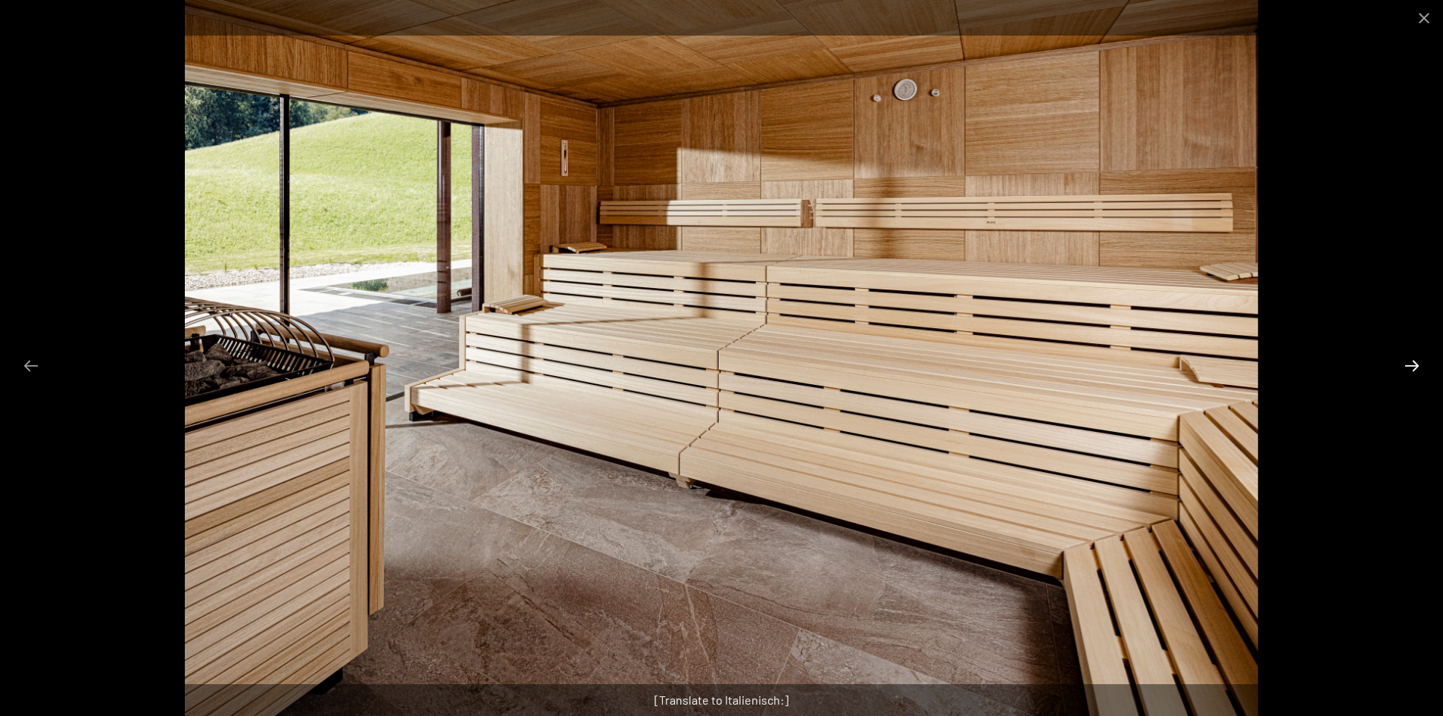
click at [1398, 360] on button "Next slide" at bounding box center [1412, 366] width 32 height 30
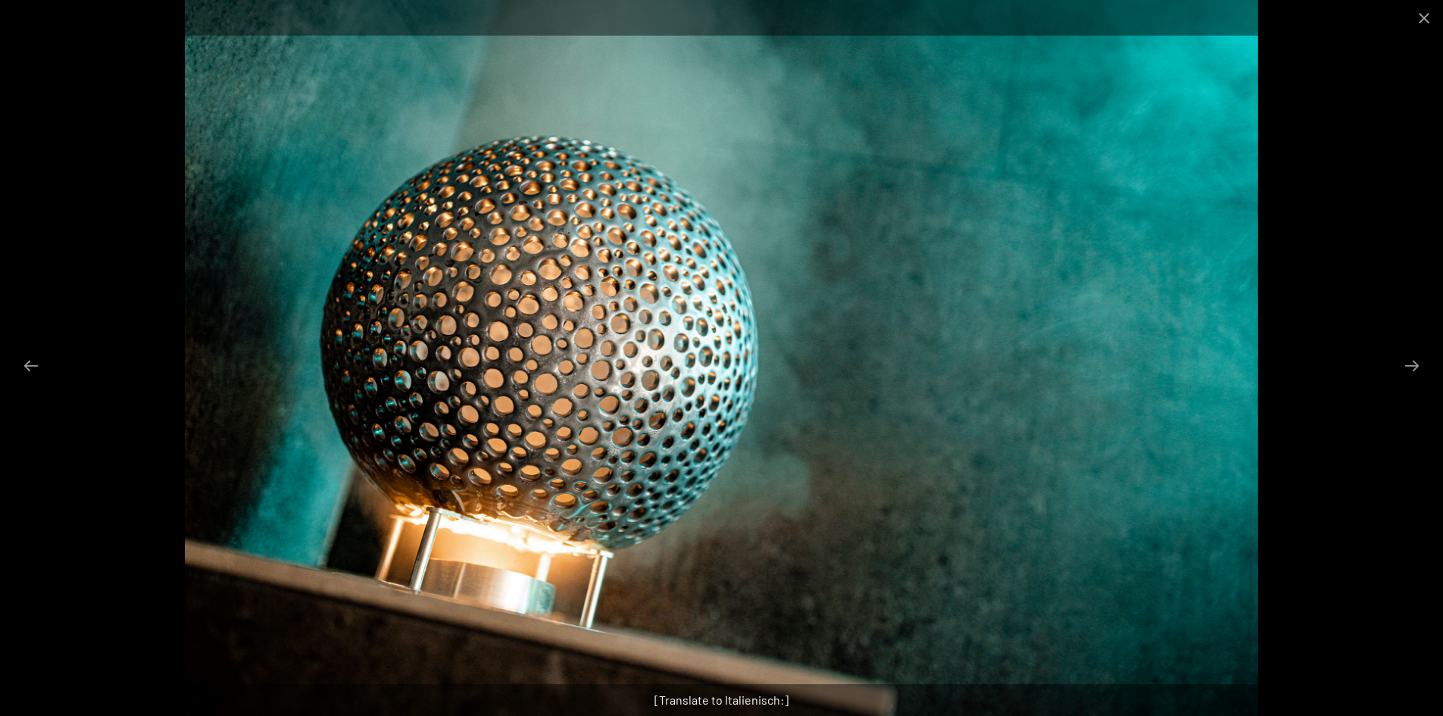
click at [1429, 362] on div at bounding box center [721, 358] width 1443 height 716
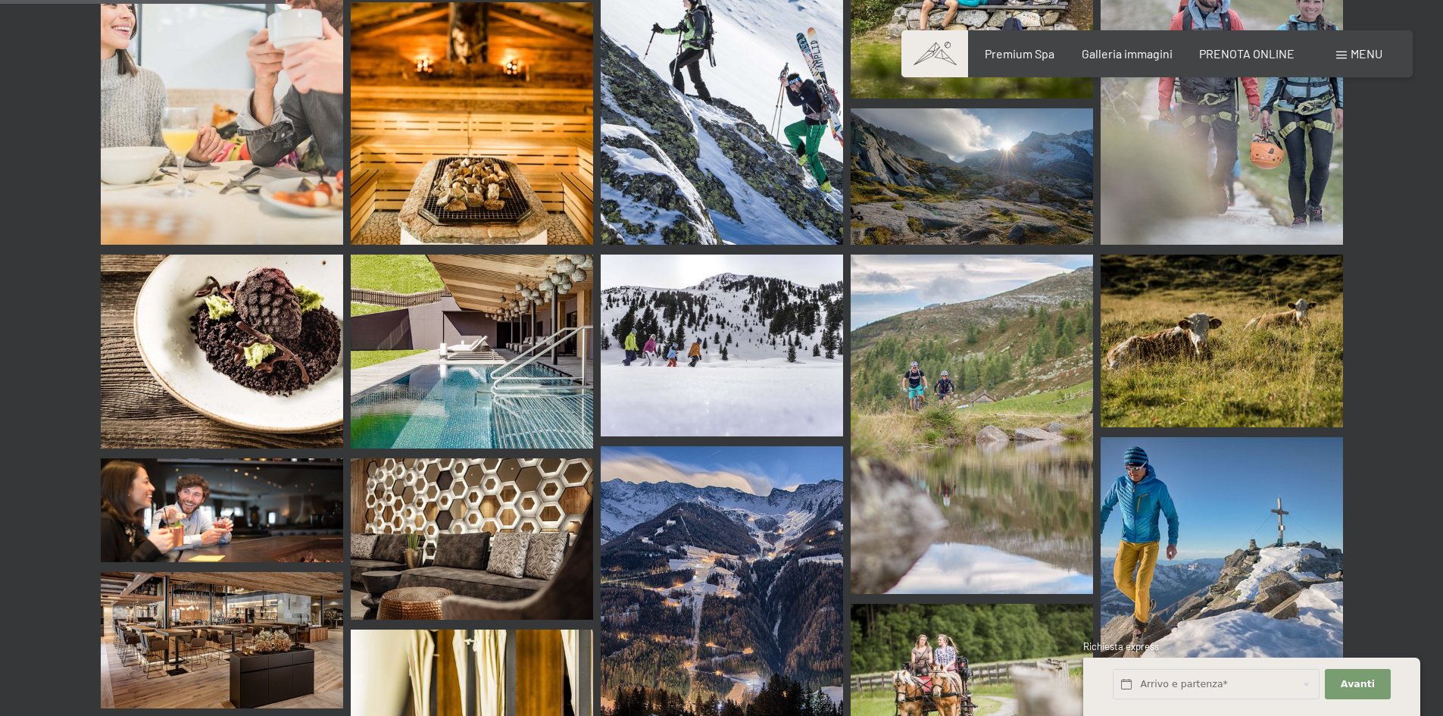
scroll to position [3786, 0]
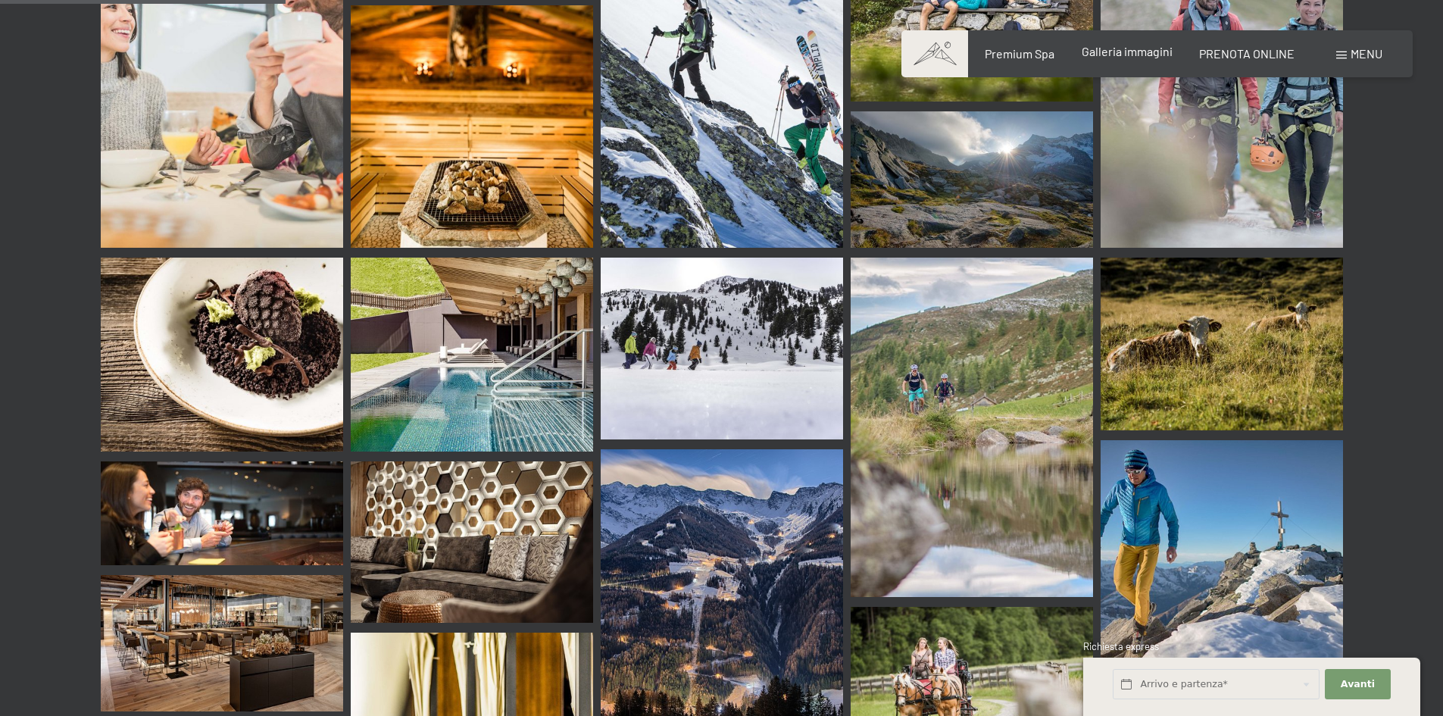
click at [1143, 55] on span "Galleria immagini" at bounding box center [1126, 51] width 91 height 14
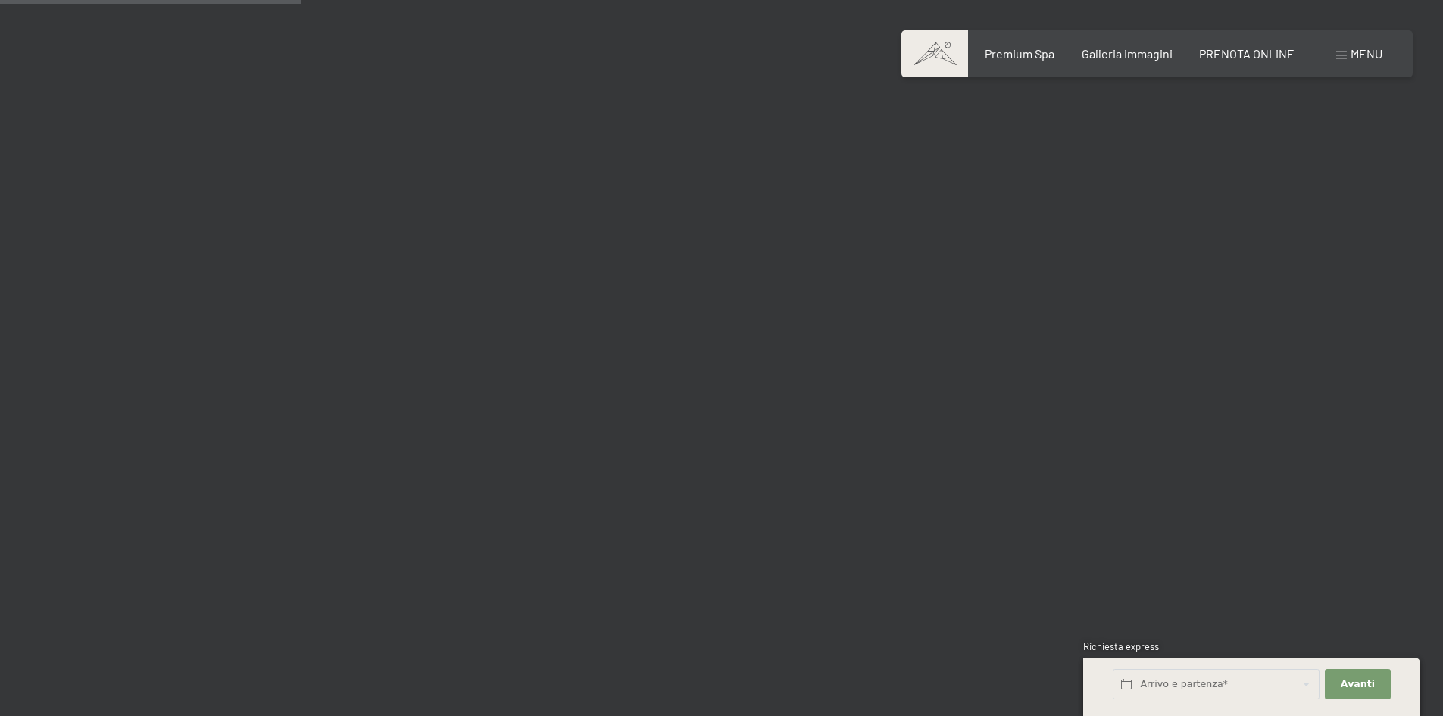
scroll to position [4013, 0]
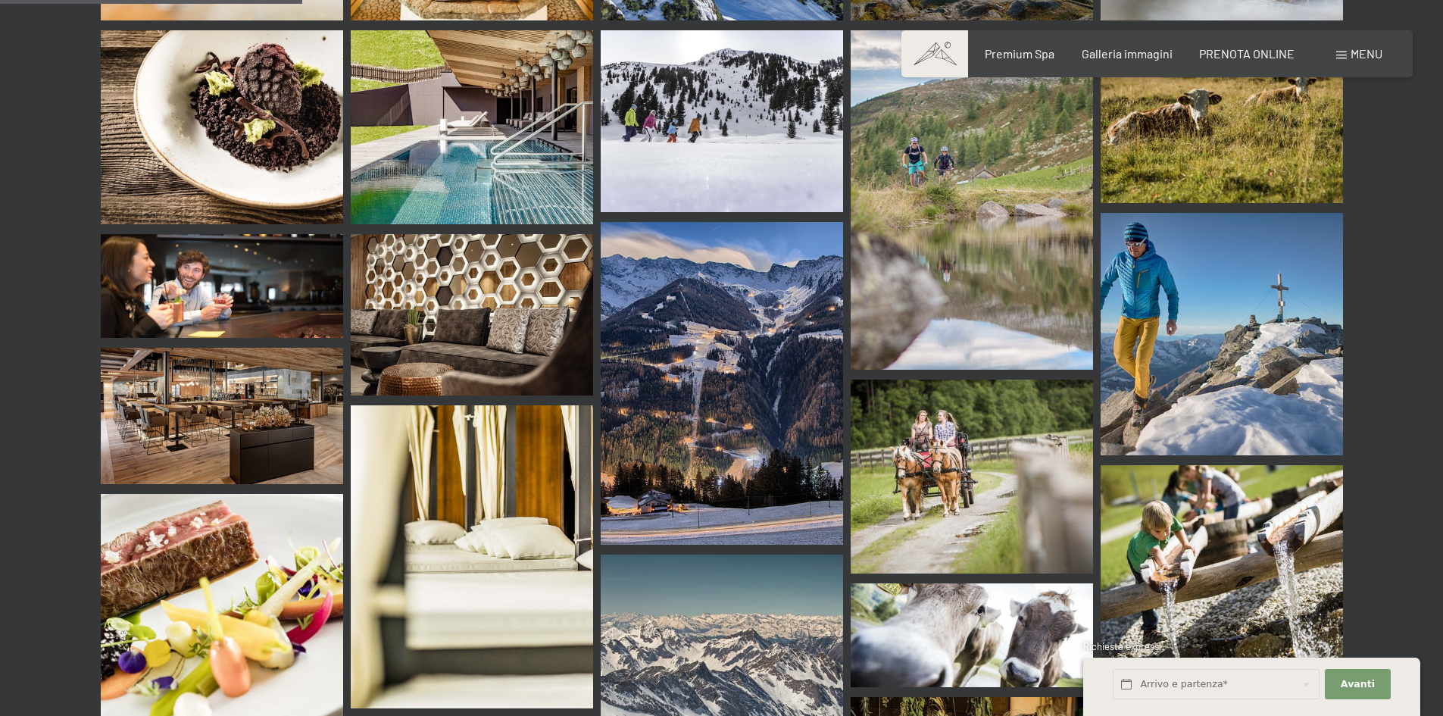
click at [323, 253] on img at bounding box center [222, 286] width 242 height 104
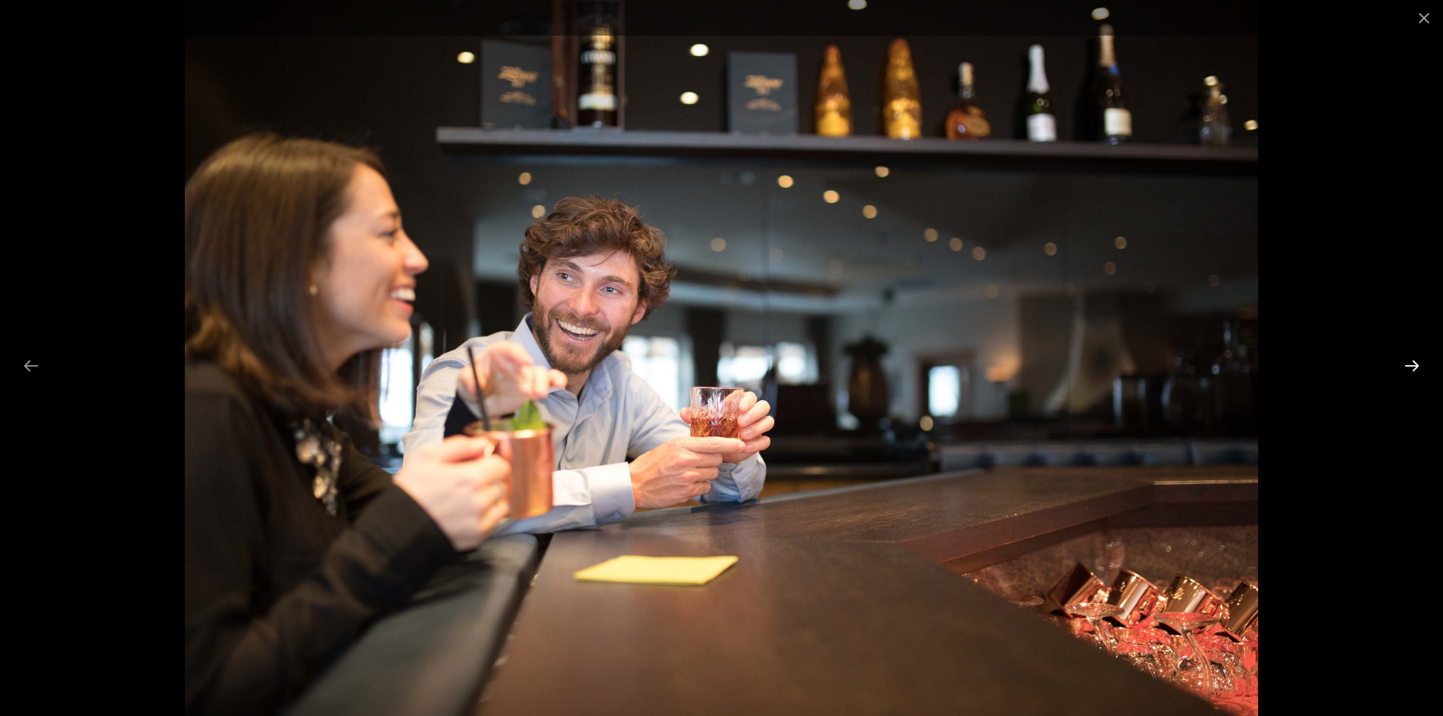
click at [1412, 368] on button "Next slide" at bounding box center [1412, 366] width 32 height 30
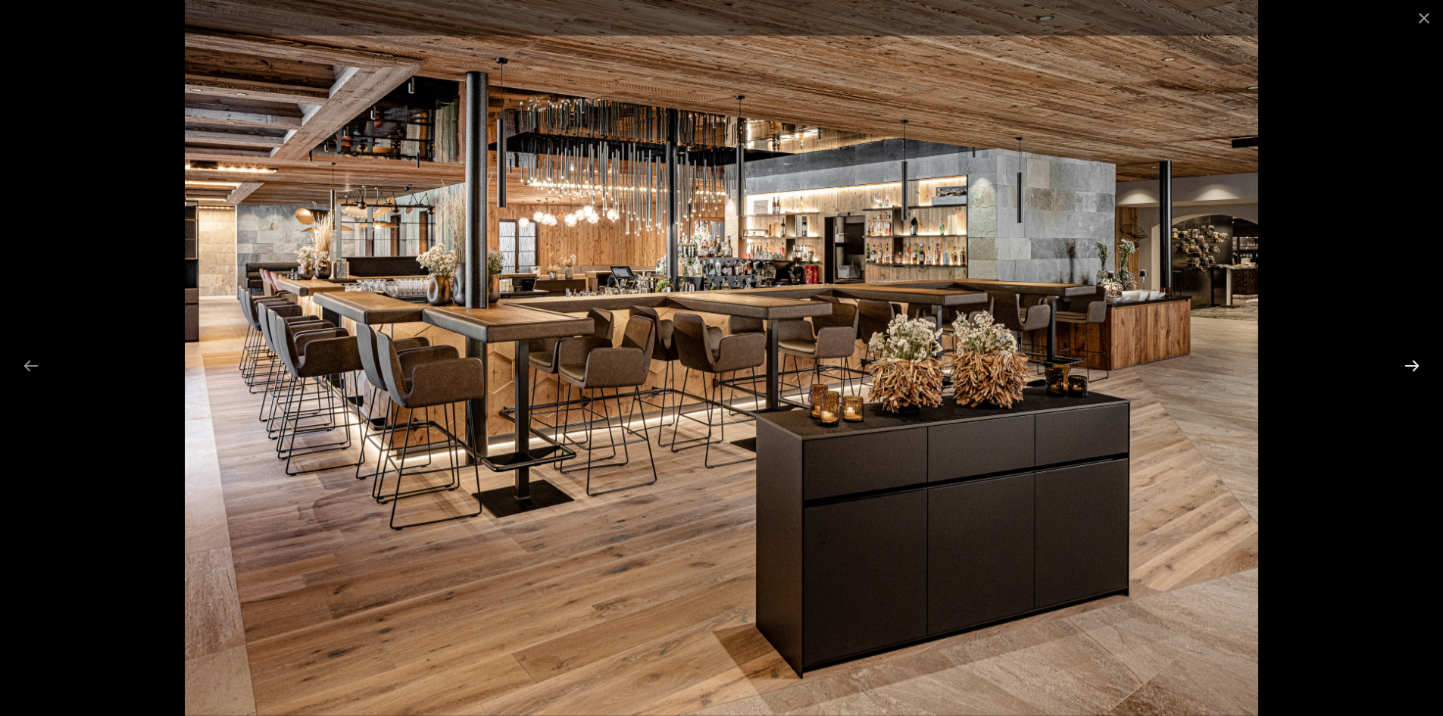
click at [1412, 368] on button "Next slide" at bounding box center [1412, 366] width 32 height 30
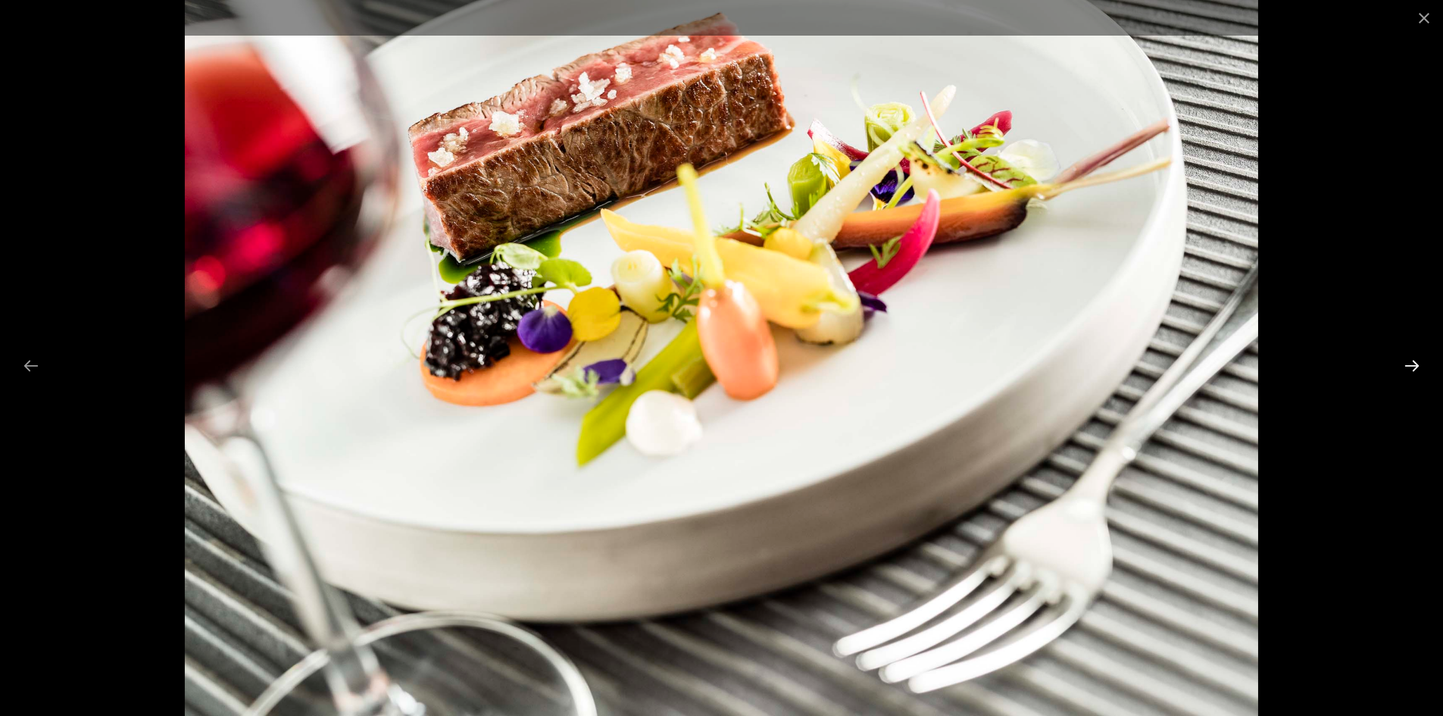
click at [1410, 367] on button "Next slide" at bounding box center [1412, 366] width 32 height 30
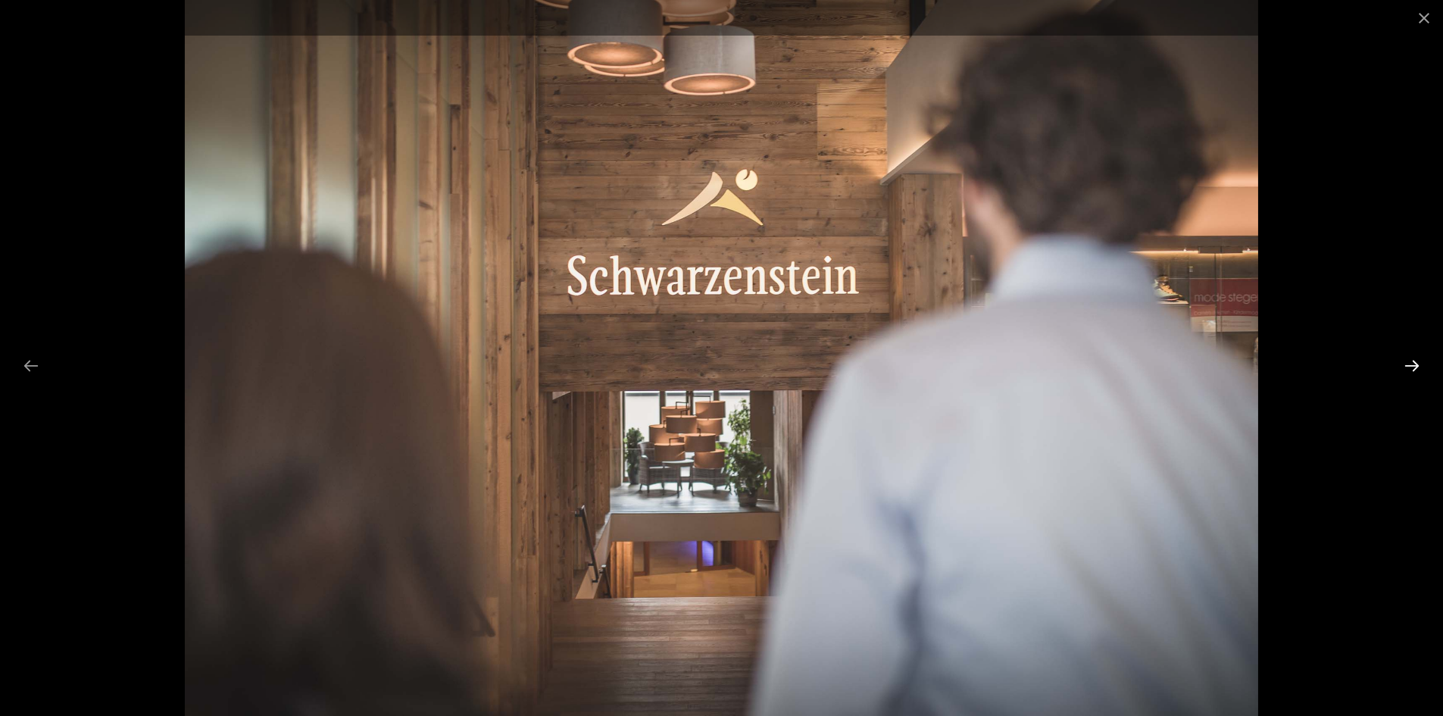
click at [1406, 367] on button "Next slide" at bounding box center [1412, 366] width 32 height 30
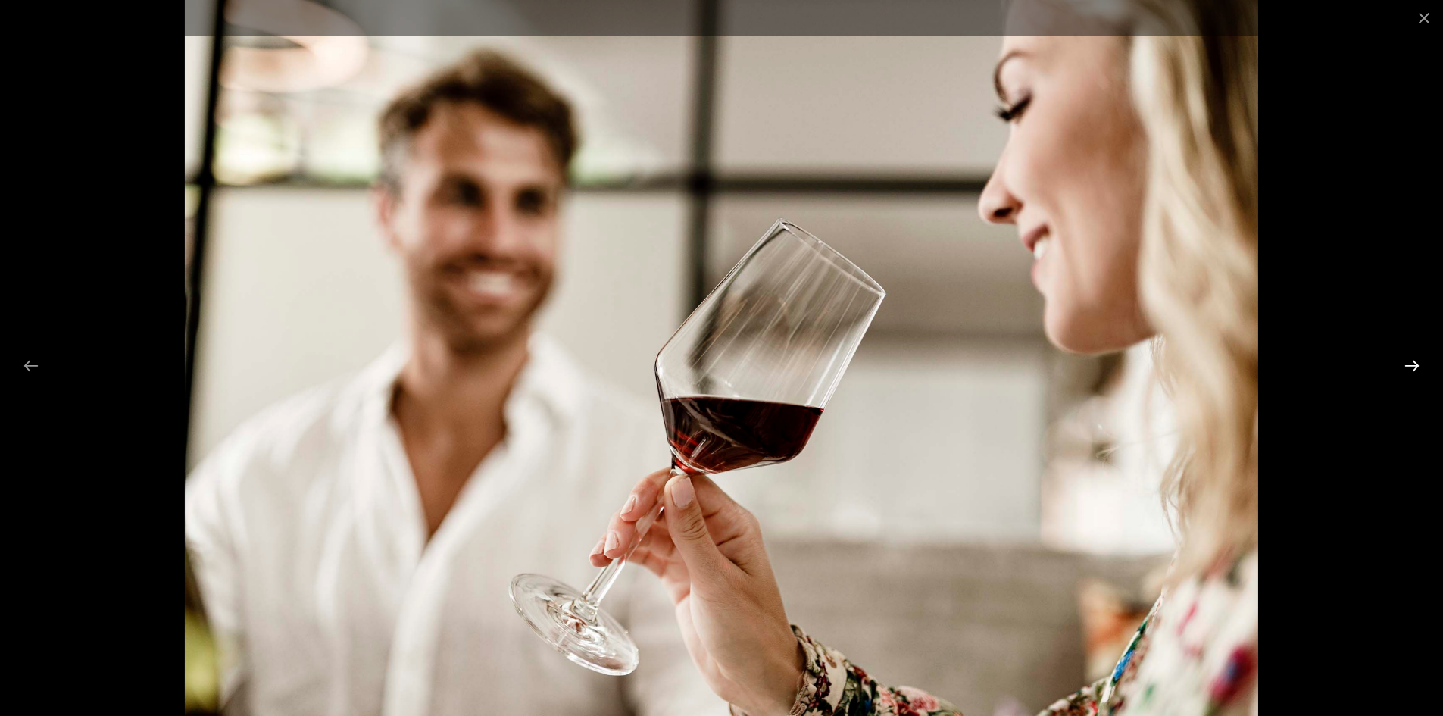
click at [1406, 367] on button "Next slide" at bounding box center [1412, 366] width 32 height 30
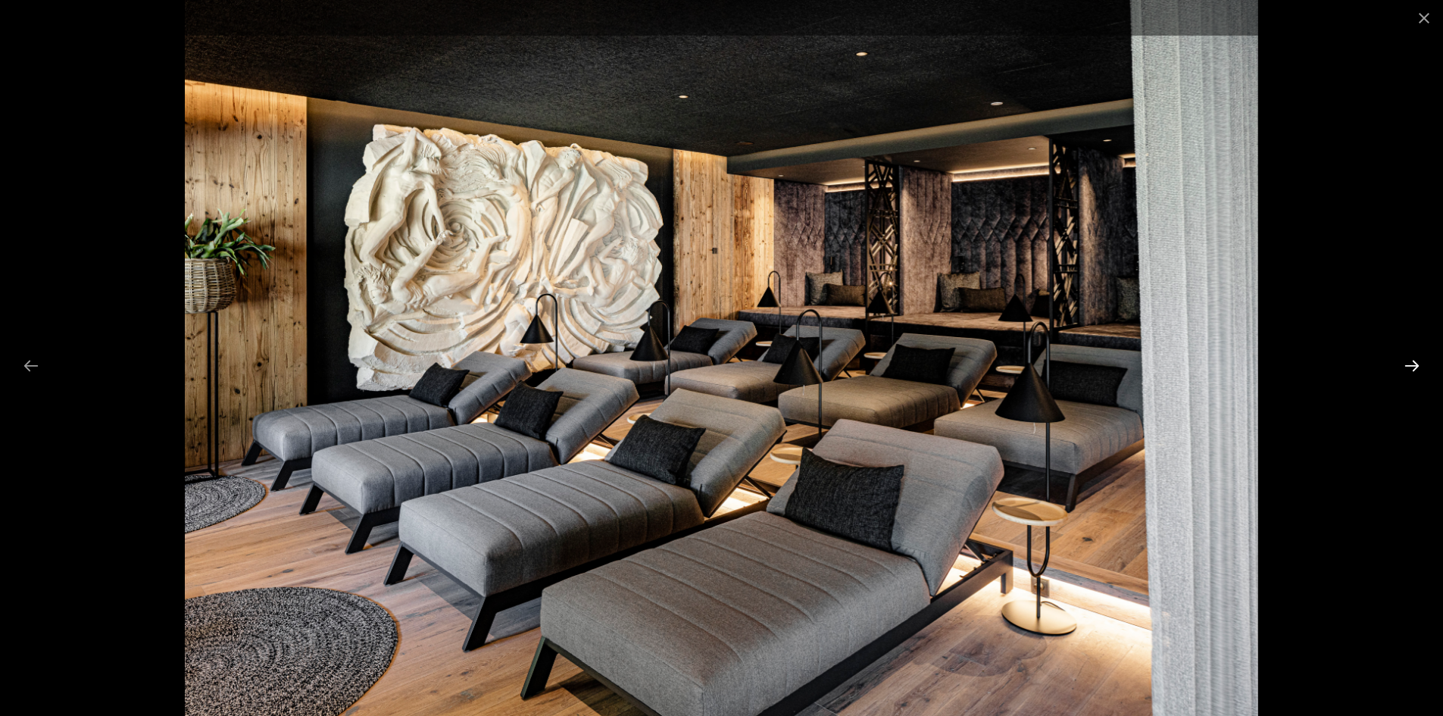
click at [1406, 367] on button "Next slide" at bounding box center [1412, 366] width 32 height 30
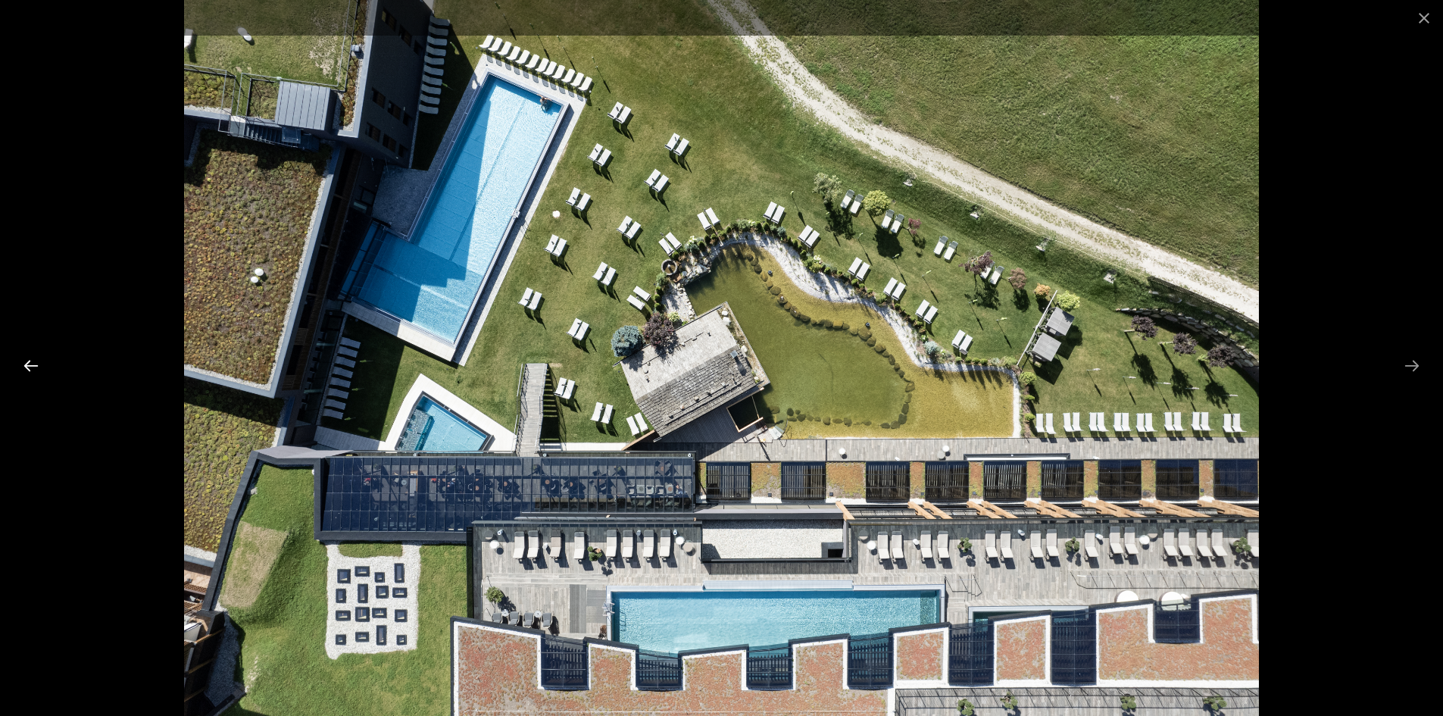
click at [17, 366] on button "Previous slide" at bounding box center [31, 366] width 32 height 30
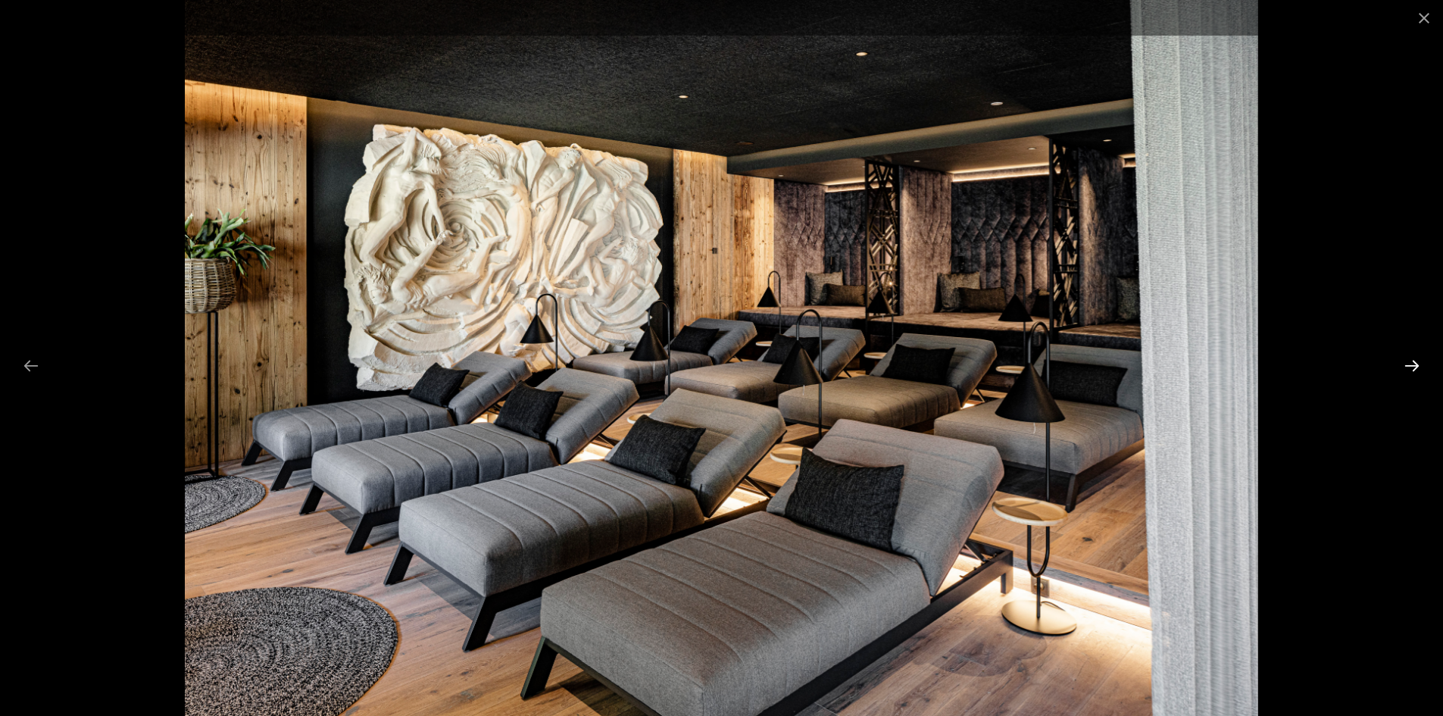
click at [1409, 366] on button "Next slide" at bounding box center [1412, 366] width 32 height 30
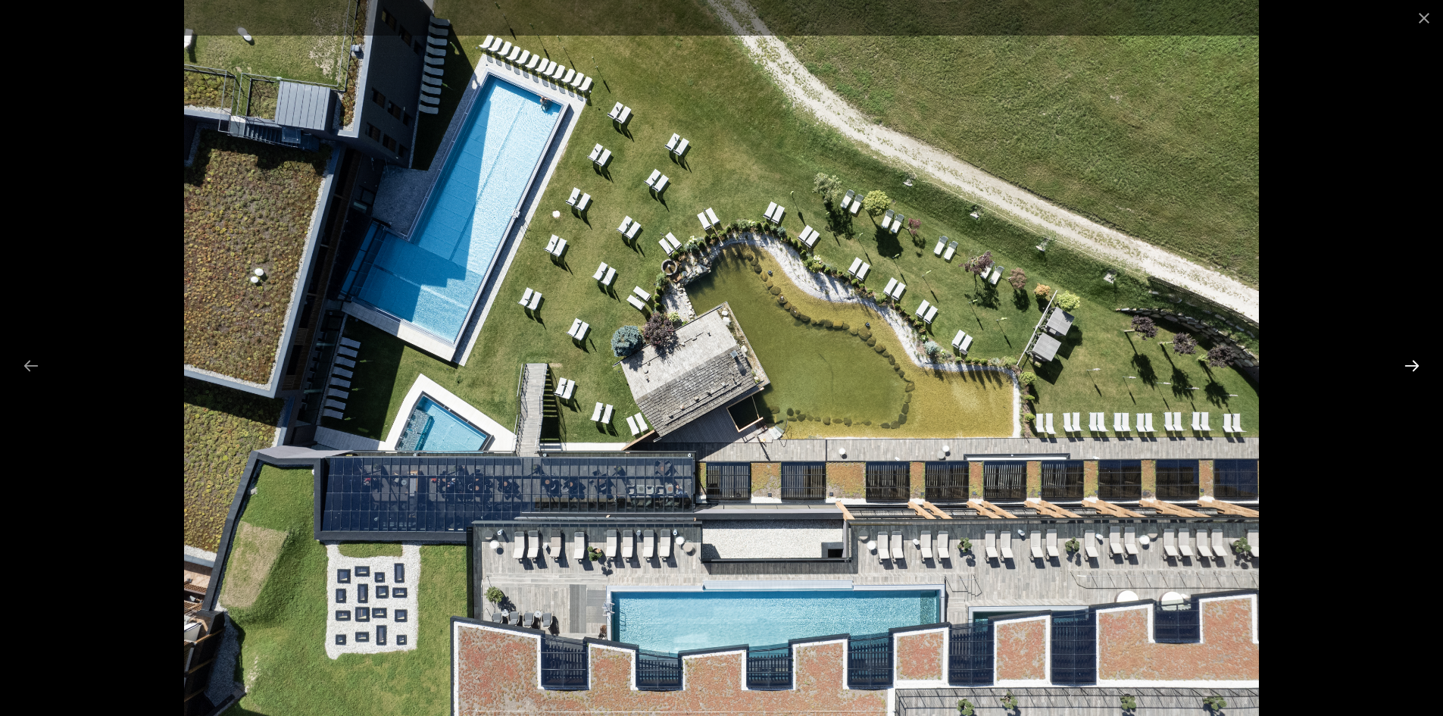
click at [1409, 366] on button "Next slide" at bounding box center [1412, 366] width 32 height 30
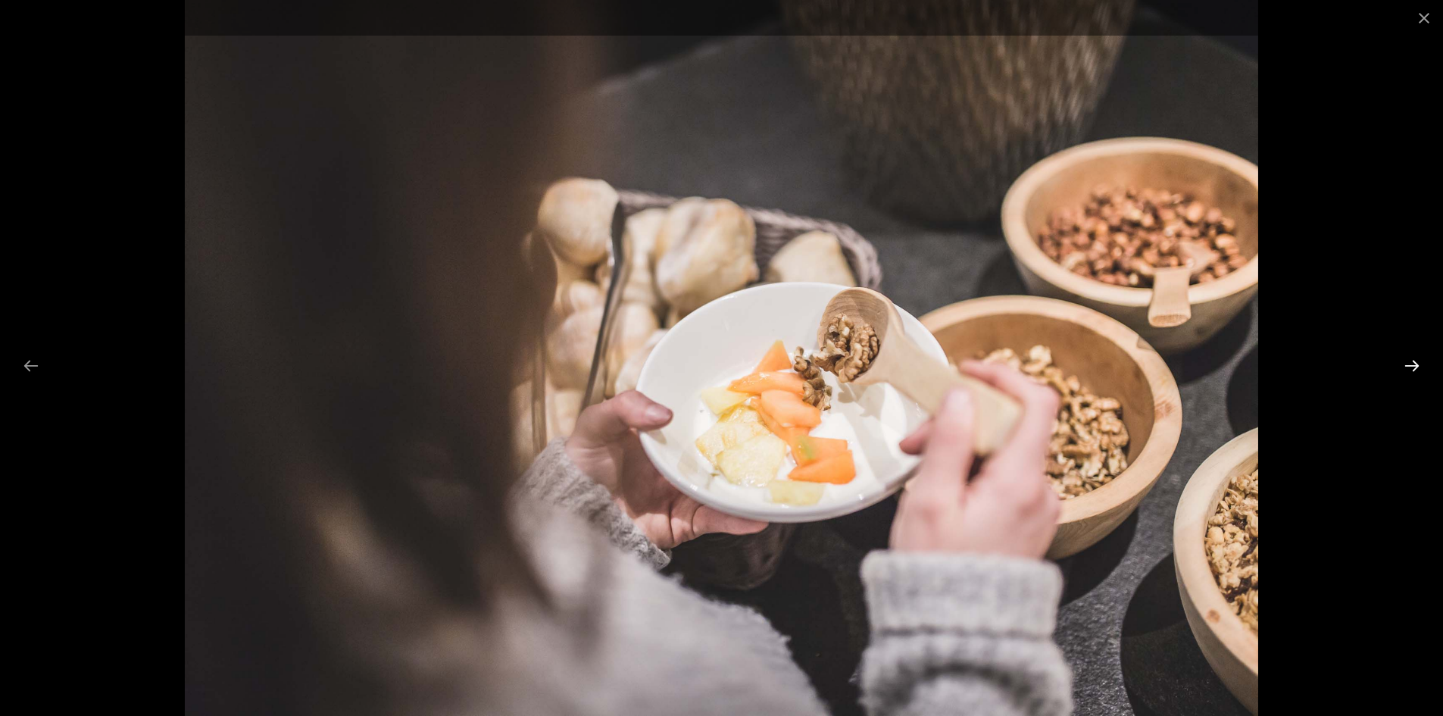
click at [1408, 368] on button "Next slide" at bounding box center [1412, 366] width 32 height 30
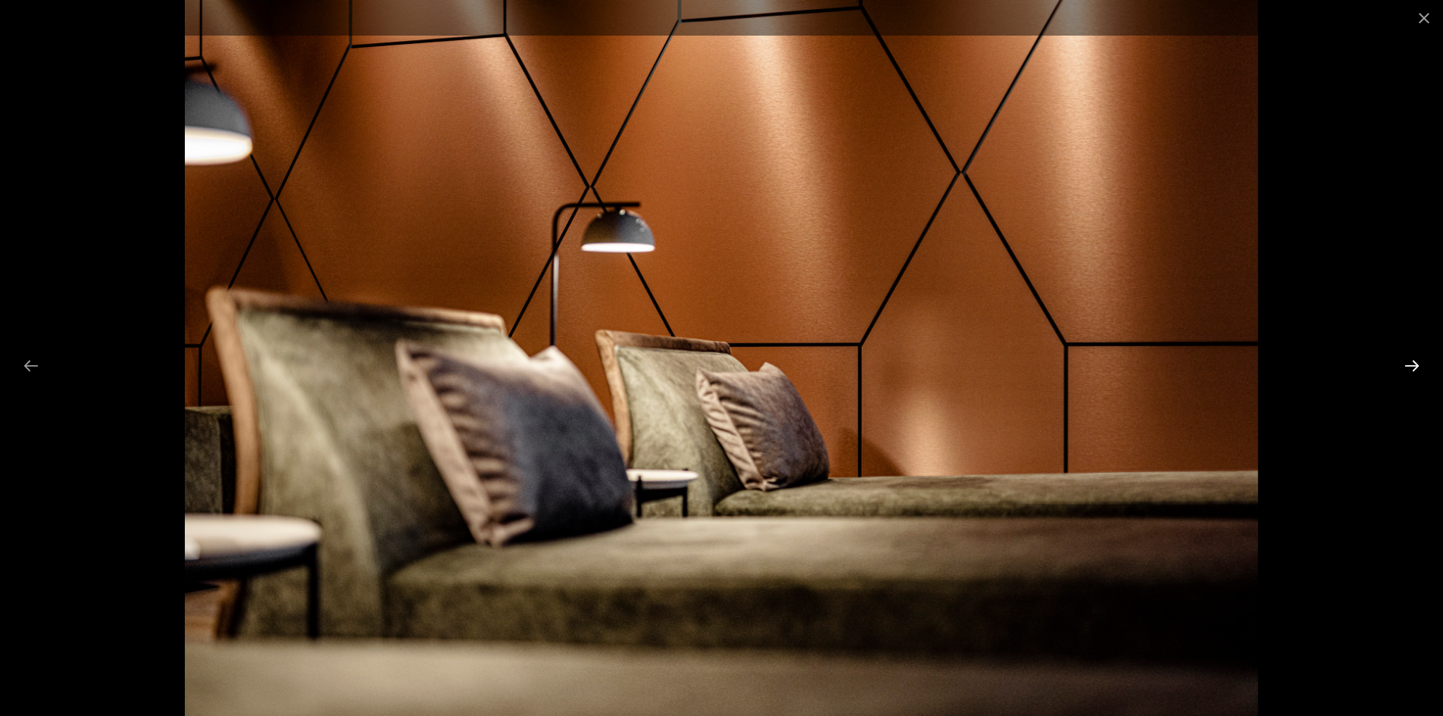
click at [1405, 370] on button "Next slide" at bounding box center [1412, 366] width 32 height 30
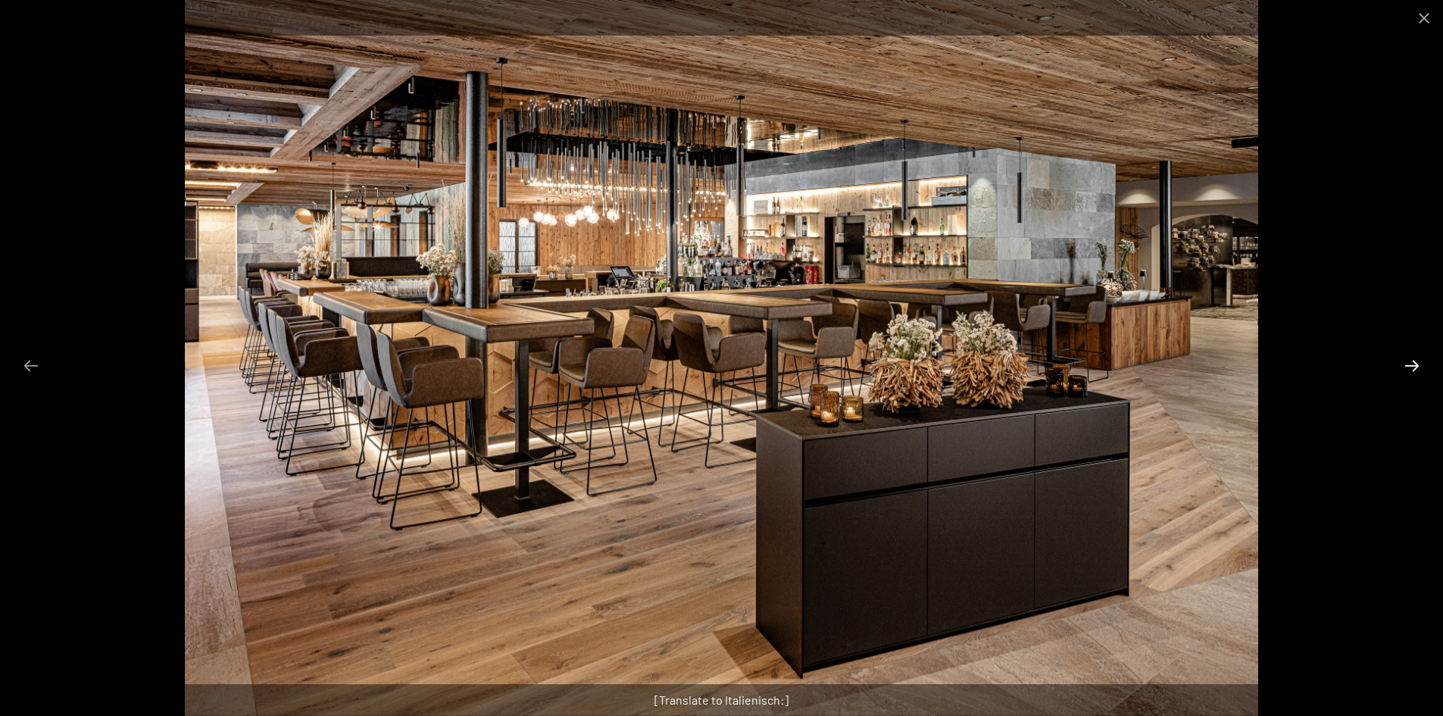
click at [1409, 364] on button "Next slide" at bounding box center [1412, 366] width 32 height 30
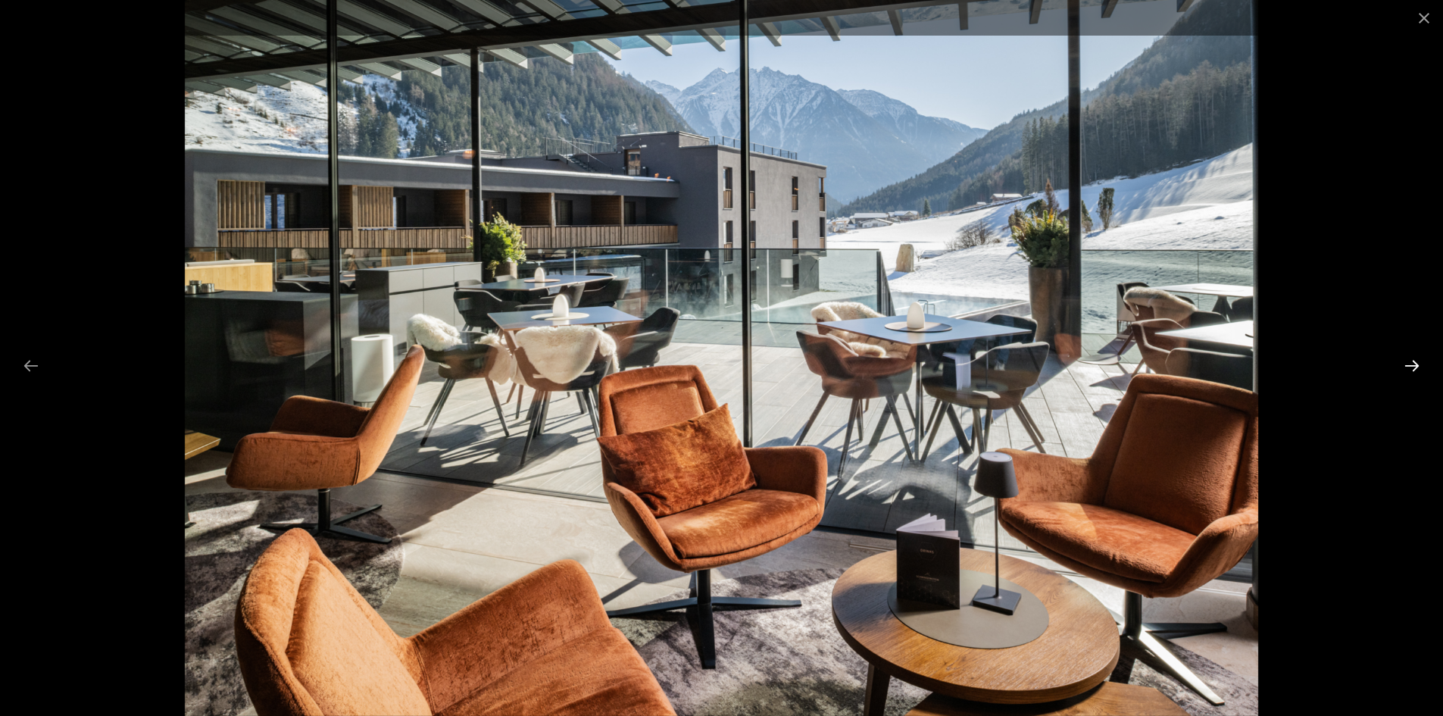
click at [1412, 372] on button "Next slide" at bounding box center [1412, 366] width 32 height 30
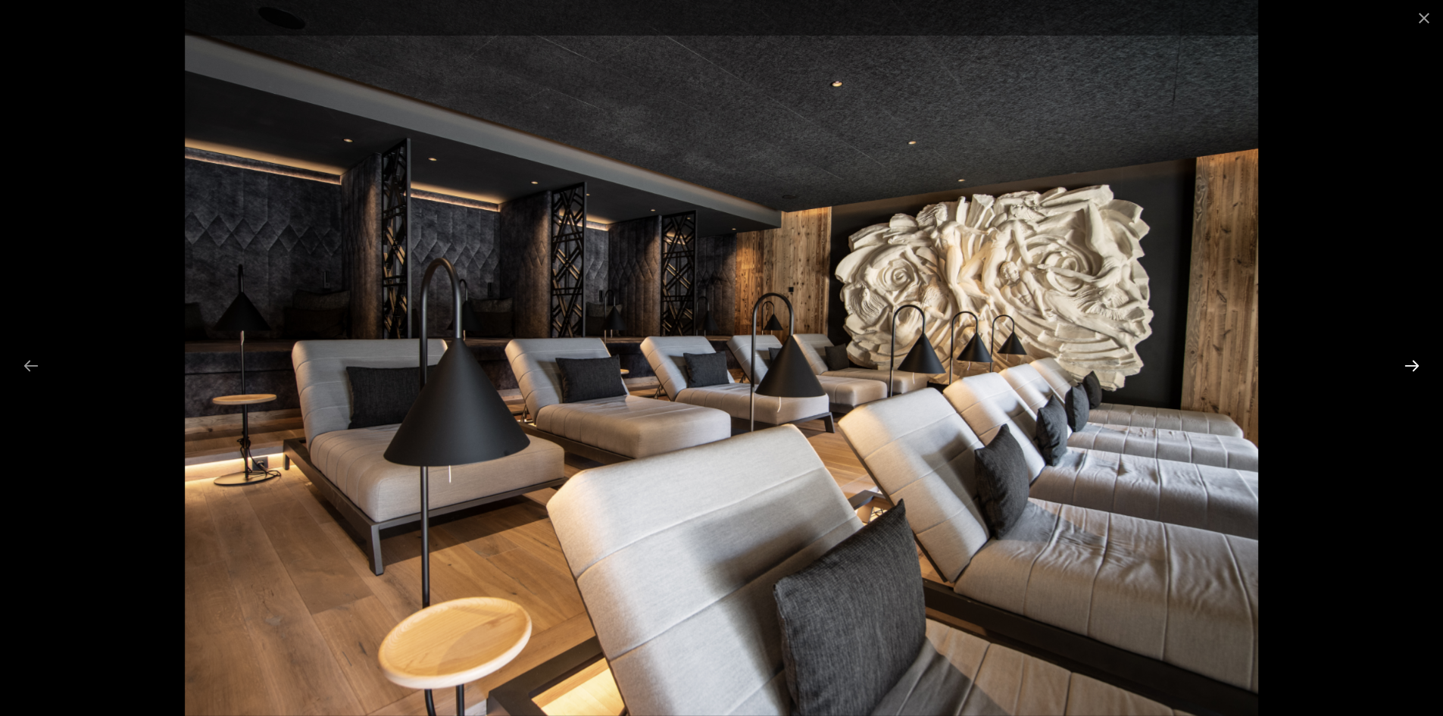
click at [1406, 361] on button "Next slide" at bounding box center [1412, 366] width 32 height 30
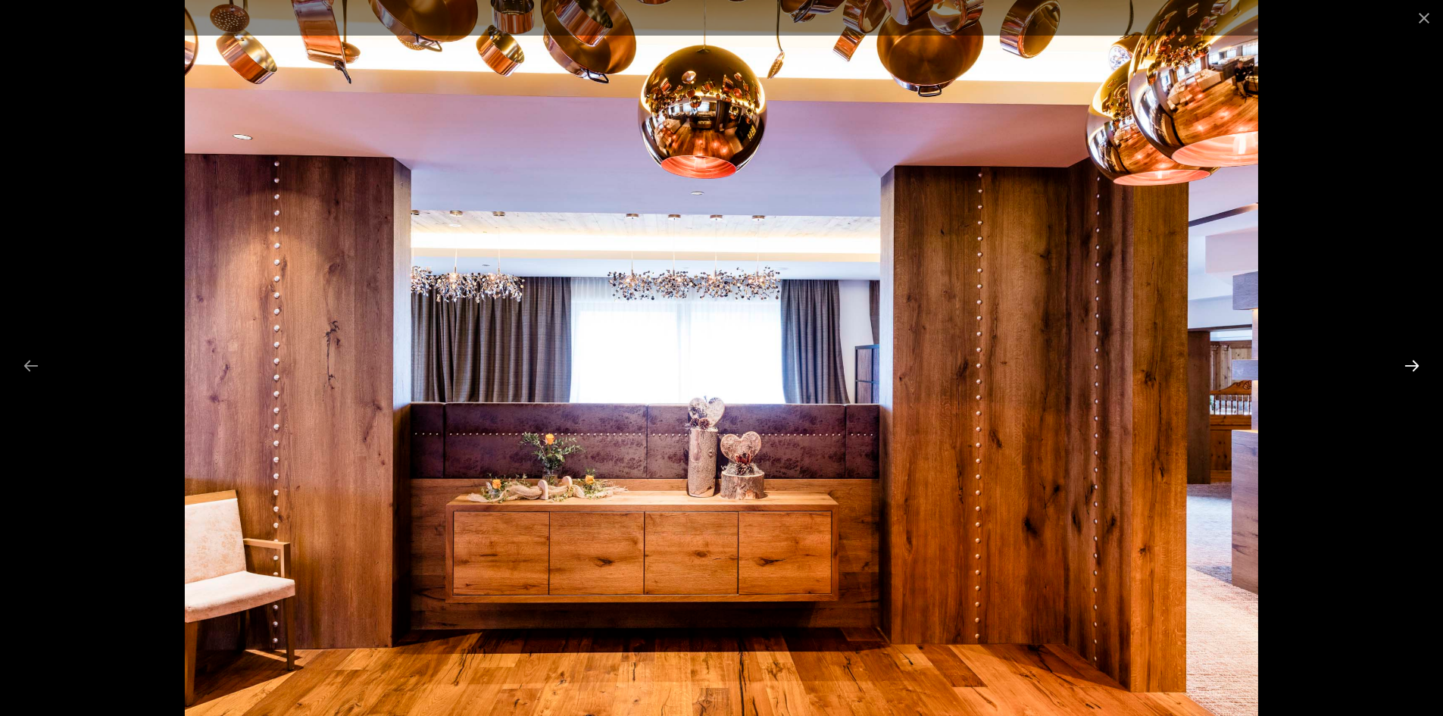
click at [1411, 369] on button "Next slide" at bounding box center [1412, 366] width 32 height 30
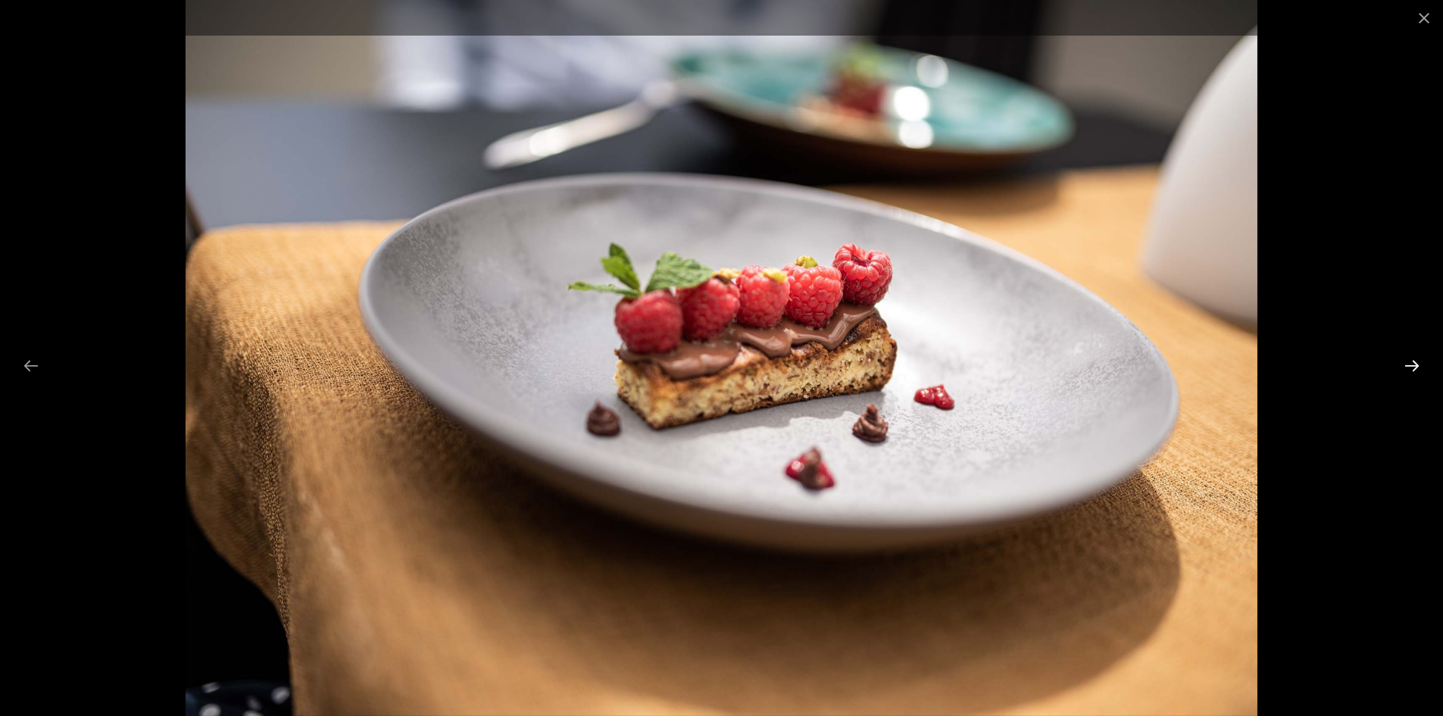
click at [1403, 361] on button "Next slide" at bounding box center [1412, 366] width 32 height 30
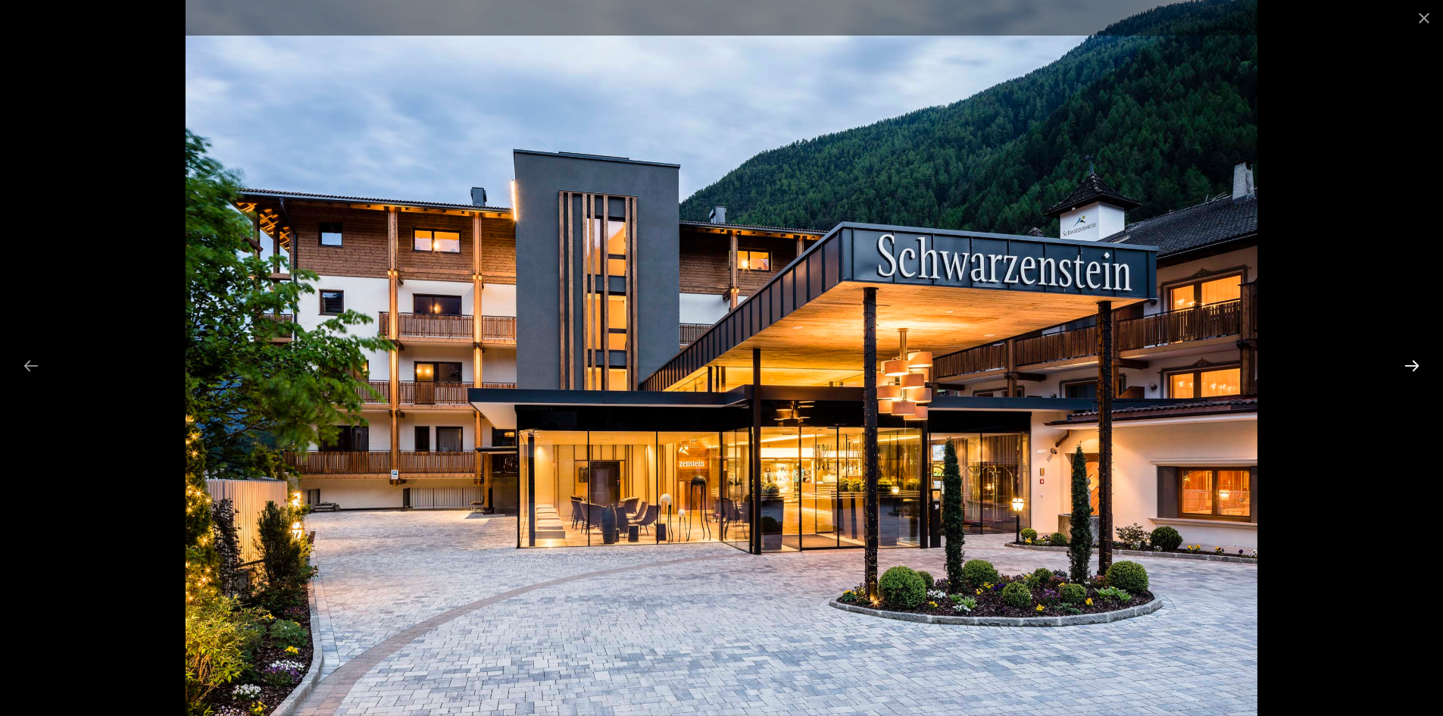
click at [1403, 361] on button "Next slide" at bounding box center [1412, 366] width 32 height 30
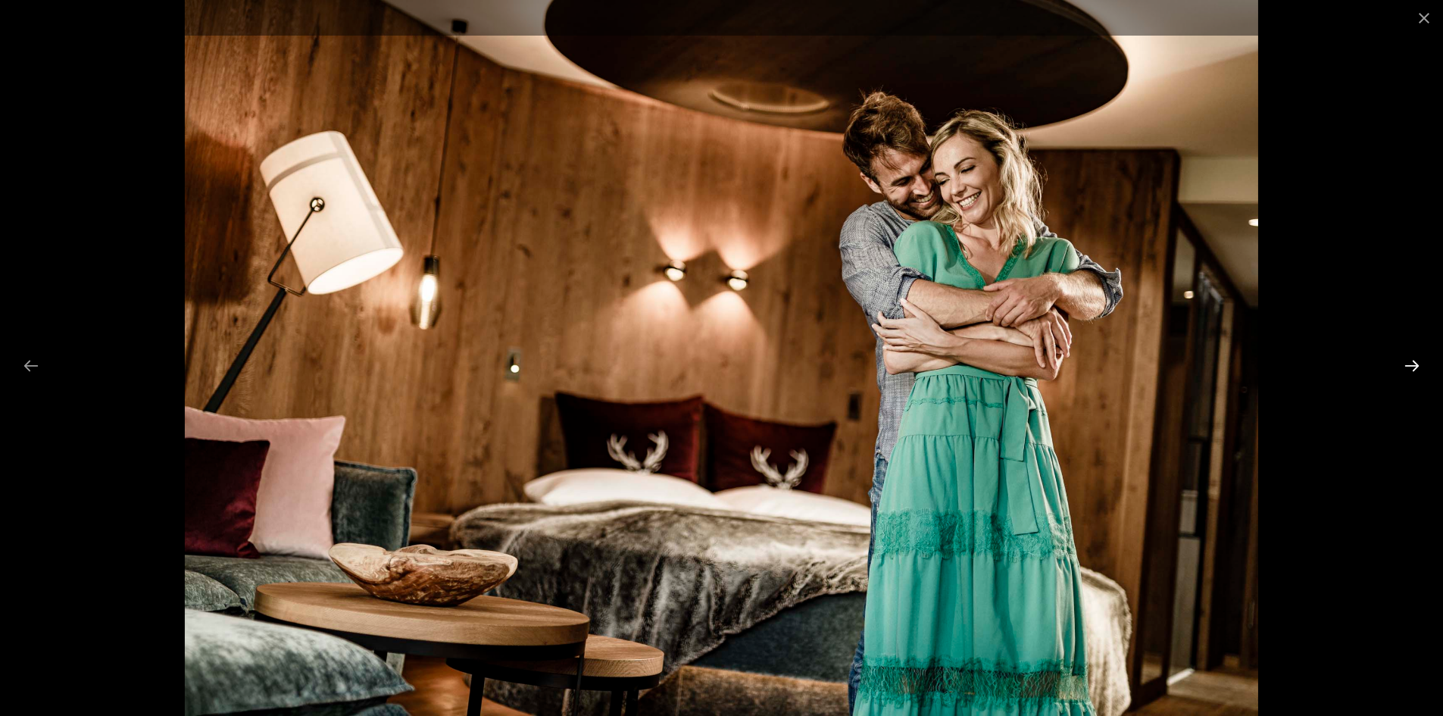
click at [1403, 361] on button "Next slide" at bounding box center [1412, 366] width 32 height 30
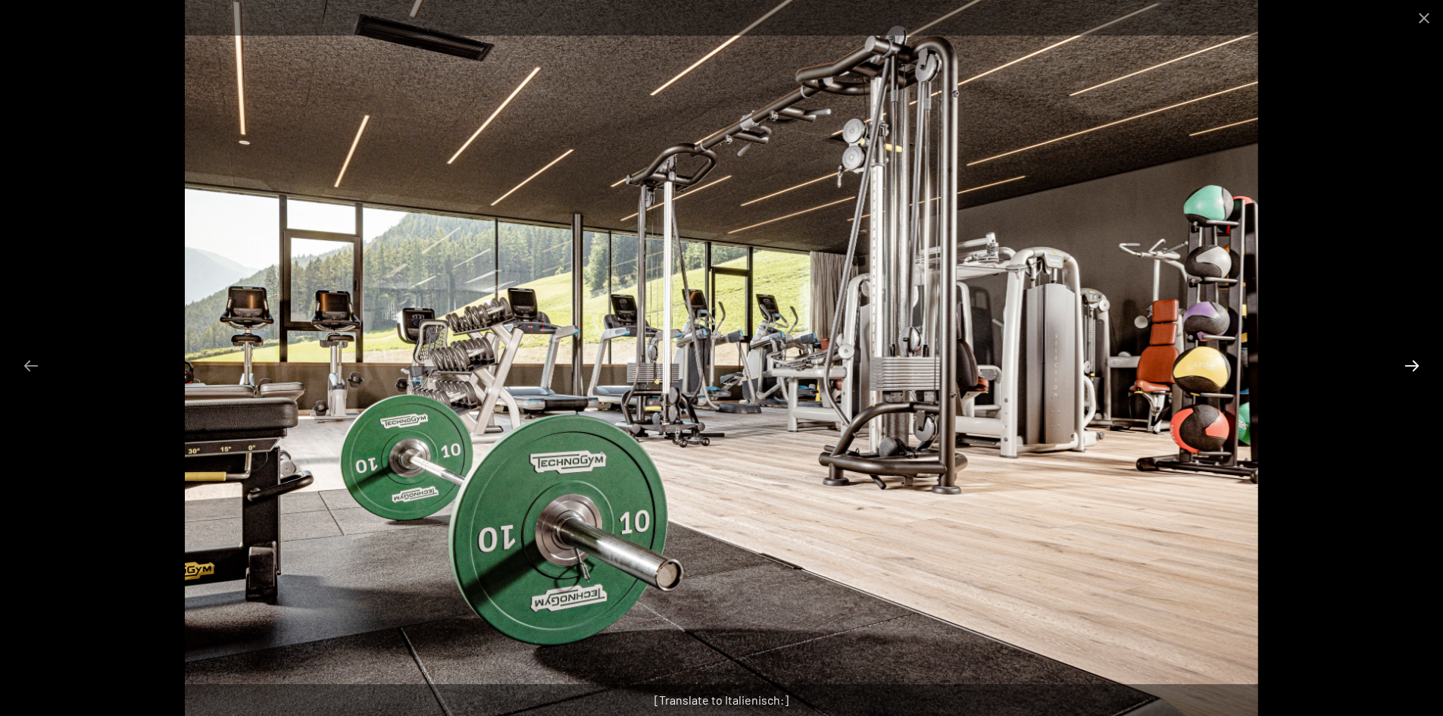
click at [1405, 362] on button "Next slide" at bounding box center [1412, 366] width 32 height 30
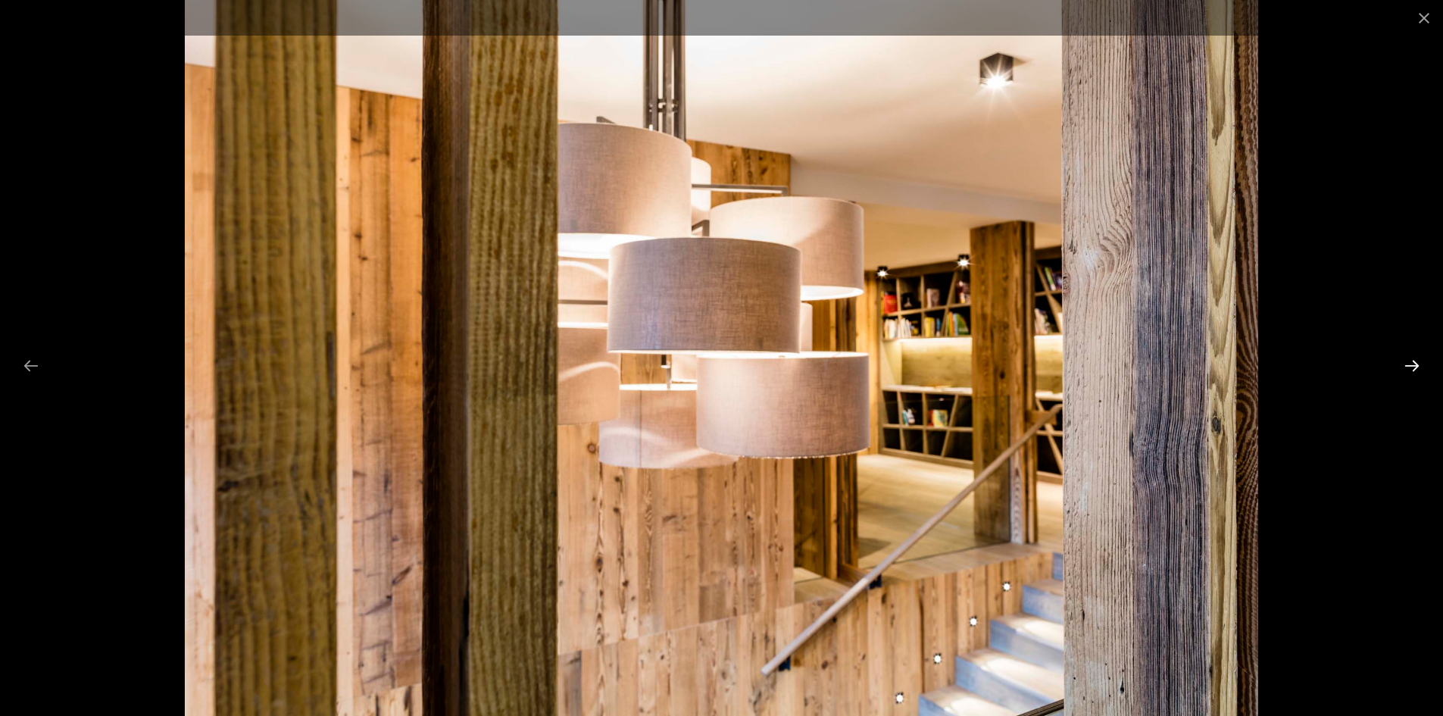
click at [1405, 362] on button "Next slide" at bounding box center [1412, 366] width 32 height 30
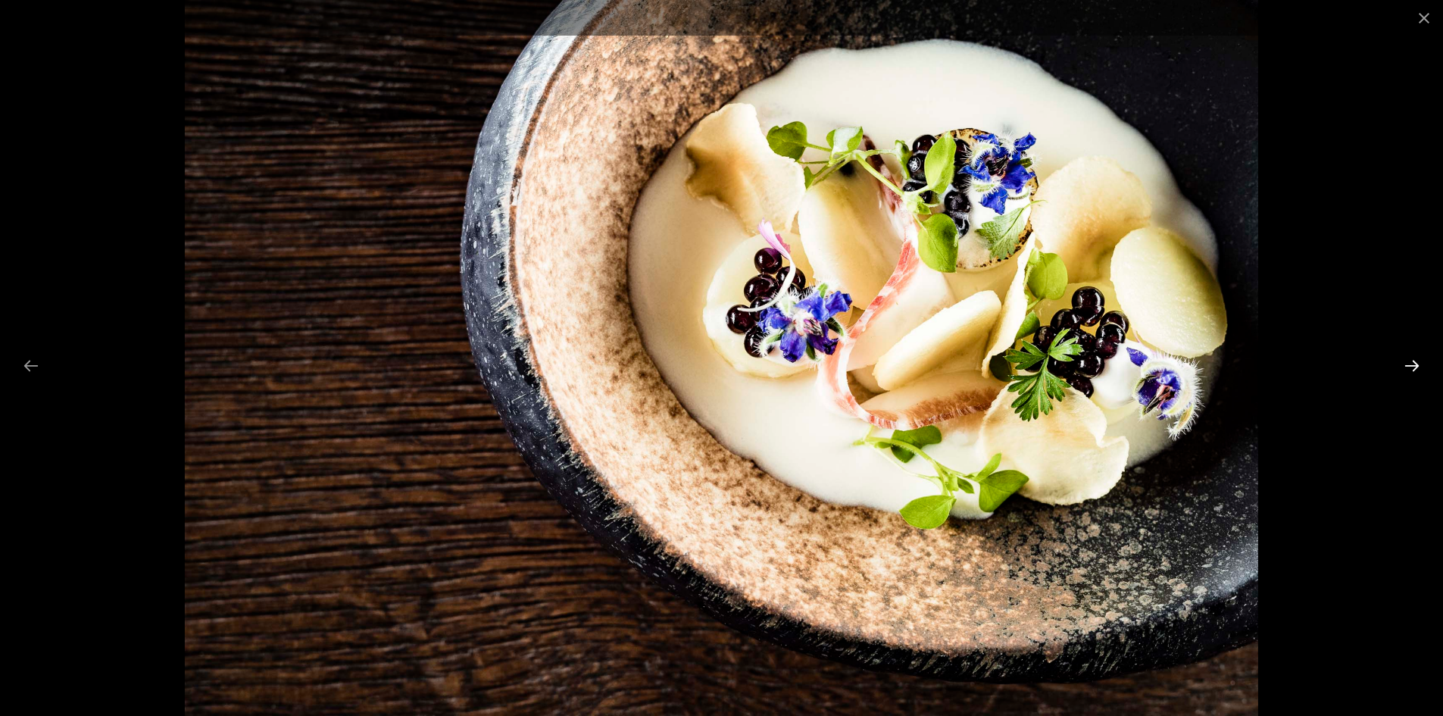
click at [1402, 363] on button "Next slide" at bounding box center [1412, 366] width 32 height 30
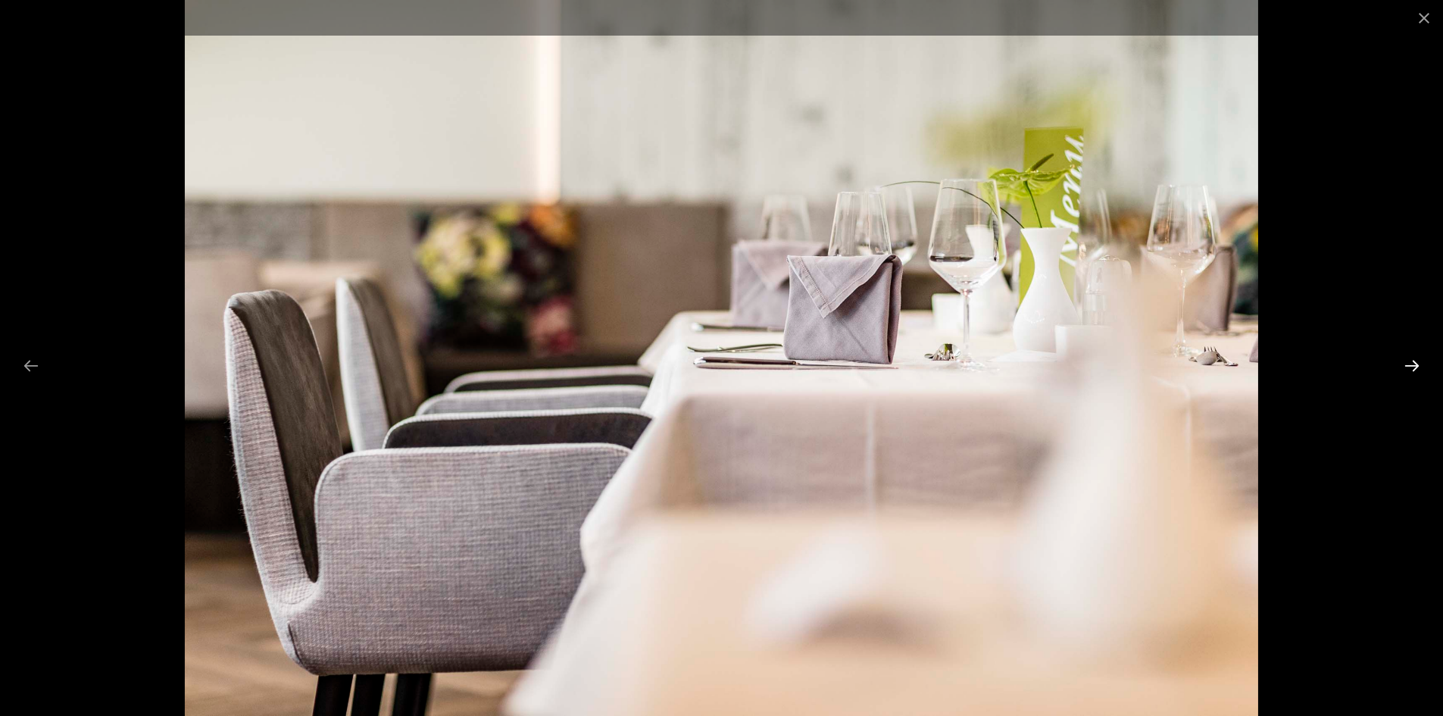
click at [1405, 363] on button "Next slide" at bounding box center [1412, 366] width 32 height 30
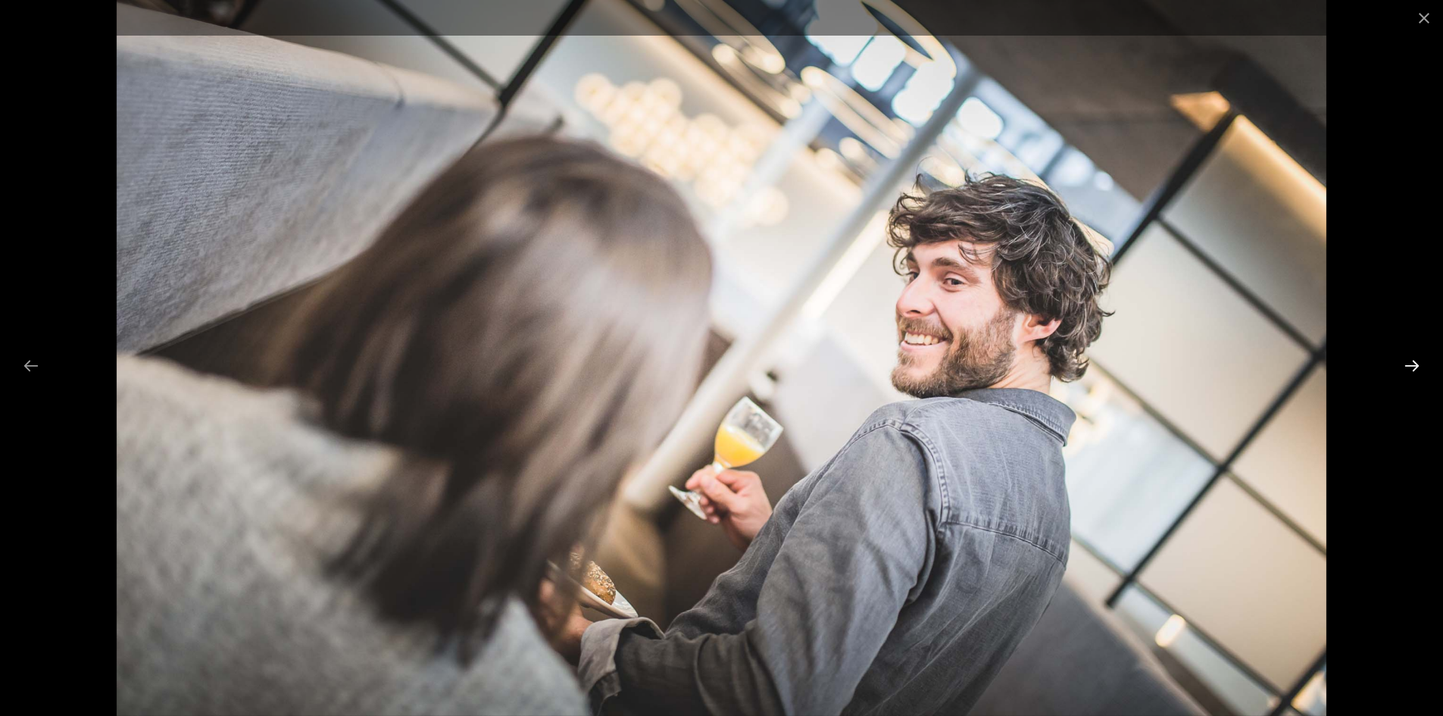
click at [1404, 363] on button "Next slide" at bounding box center [1412, 366] width 32 height 30
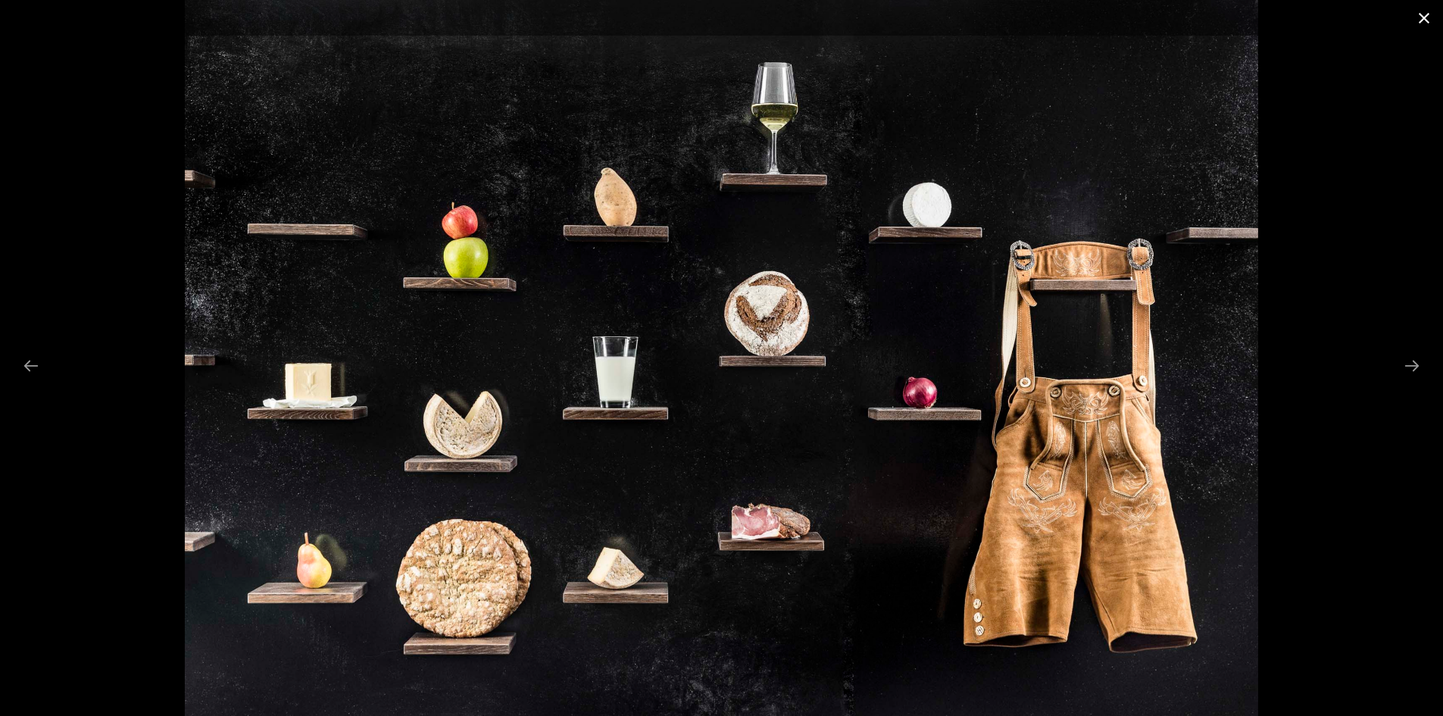
click at [1428, 21] on button "Close gallery" at bounding box center [1424, 18] width 38 height 36
